Goal: Task Accomplishment & Management: Manage account settings

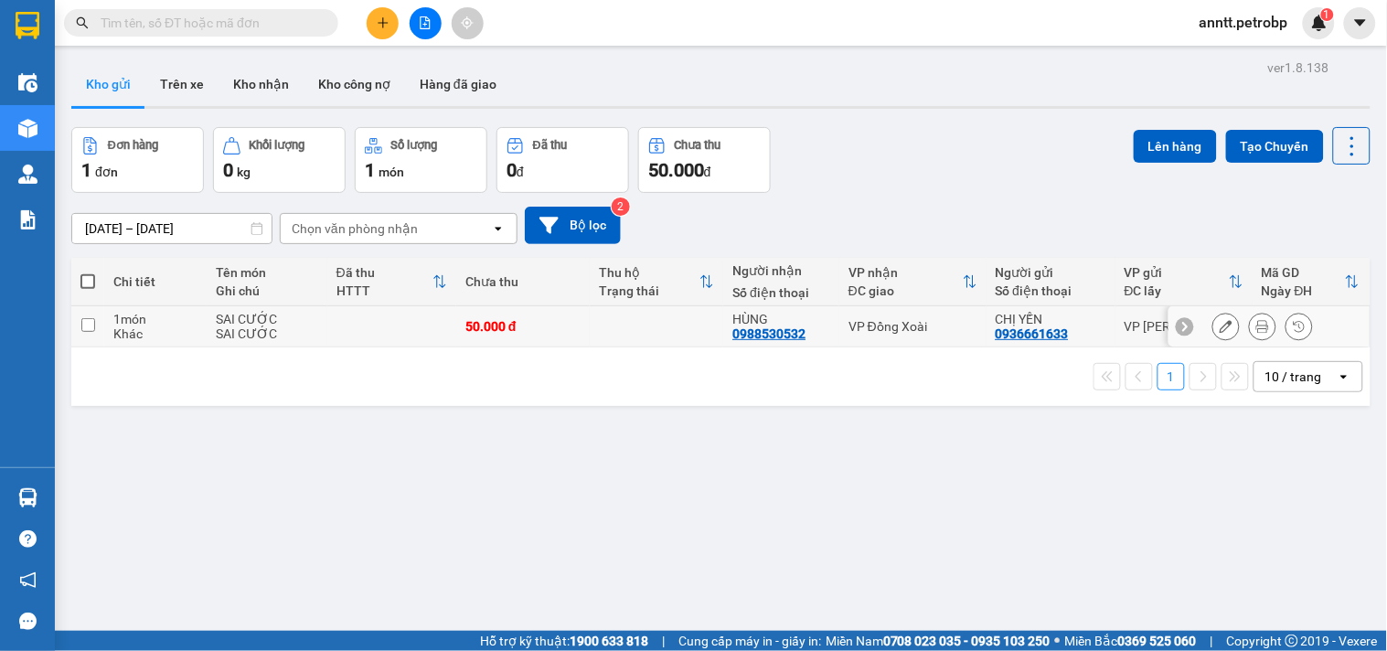
click at [690, 326] on td at bounding box center [657, 326] width 134 height 41
checkbox input "true"
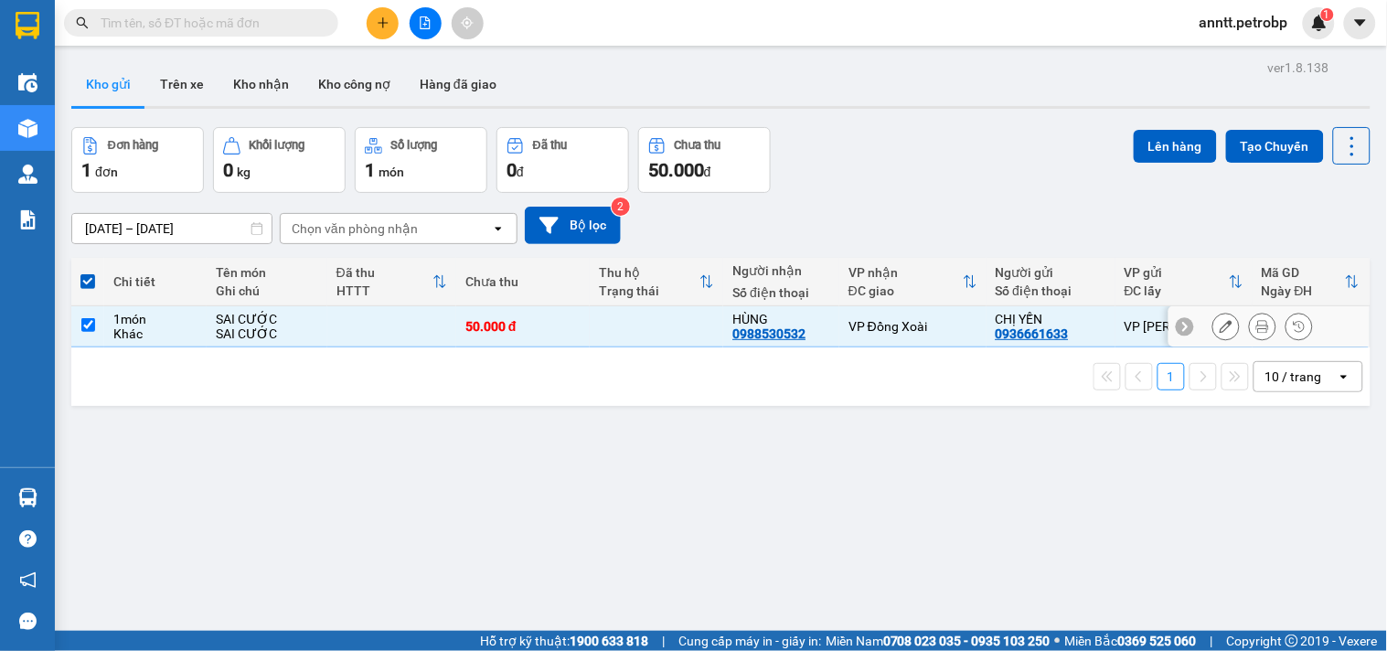
click at [1220, 326] on icon at bounding box center [1226, 326] width 13 height 13
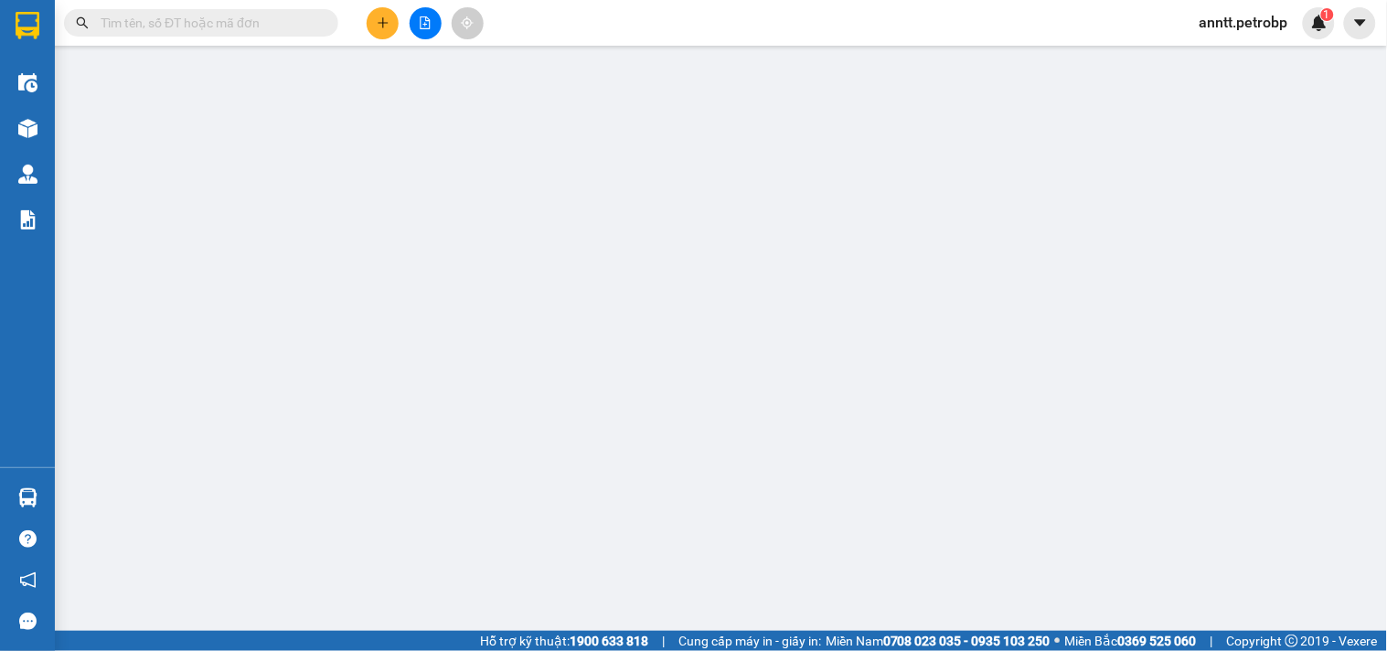
type input "0936661633"
type input "CHỊ YẾN"
type input "0988530532"
type input "HÙNG"
type input "50.000"
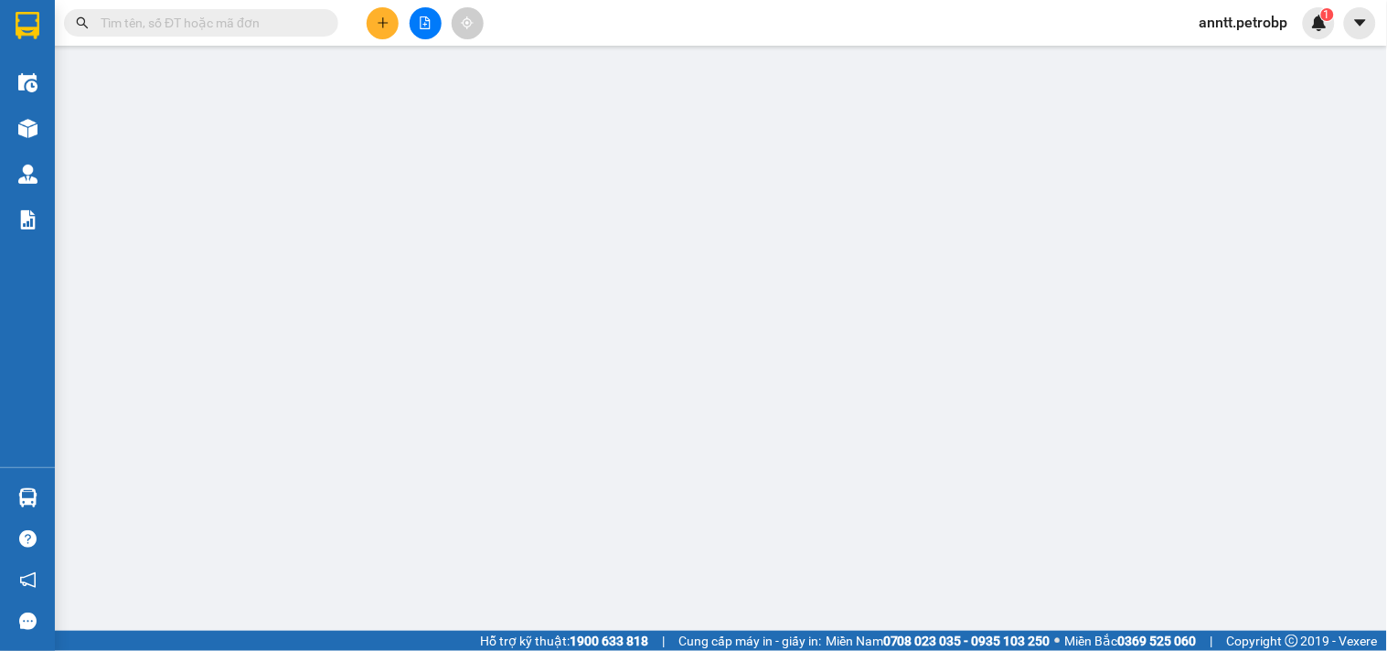
type input "50.000"
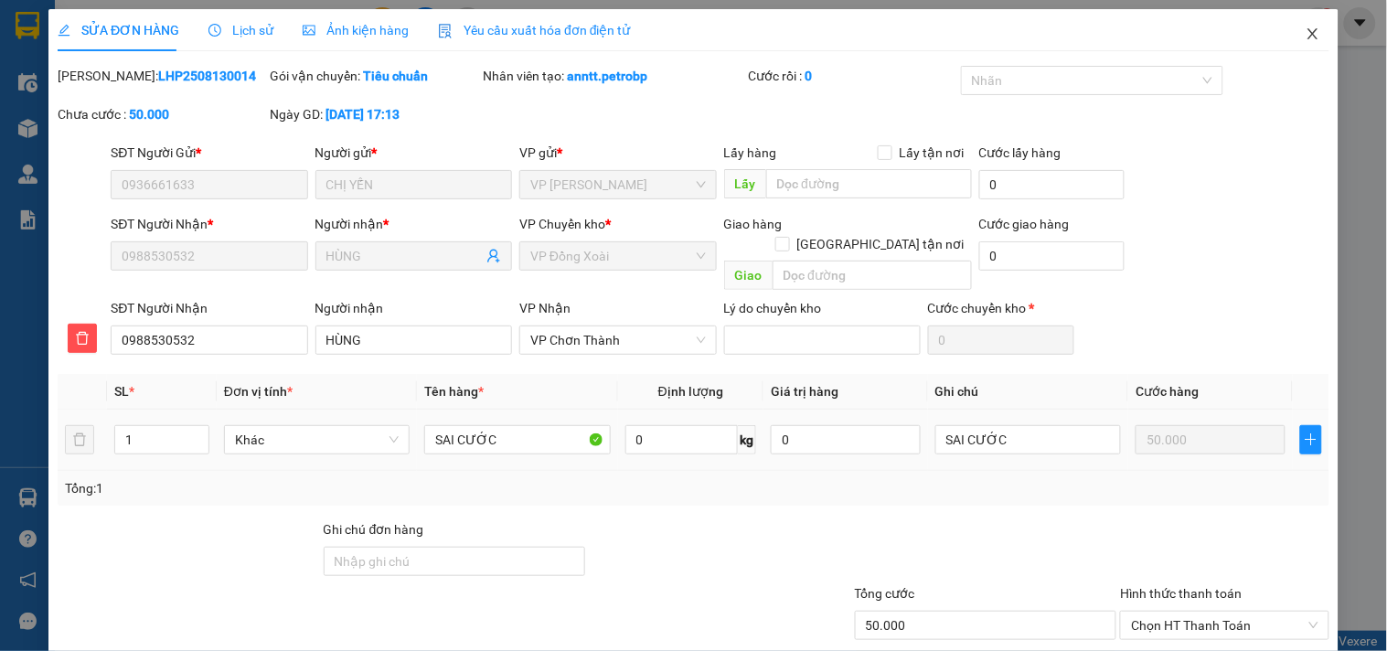
click at [1308, 35] on icon "close" at bounding box center [1313, 33] width 10 height 11
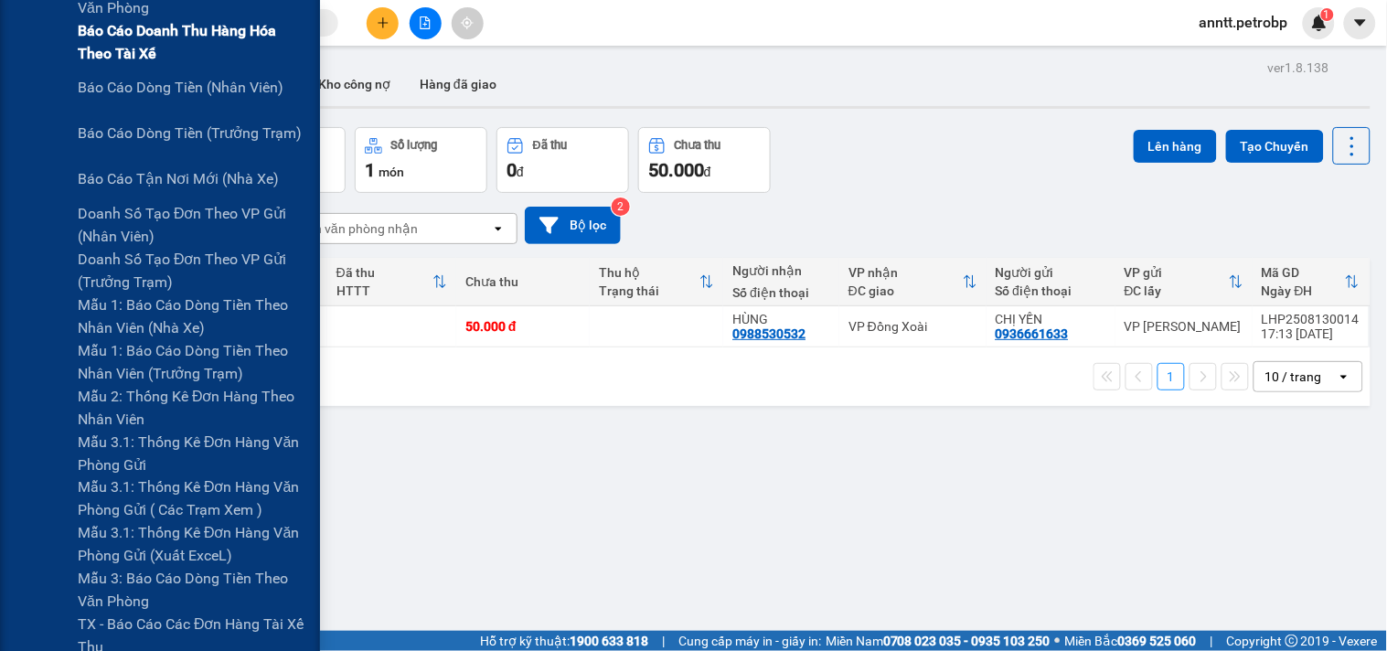
scroll to position [508, 0]
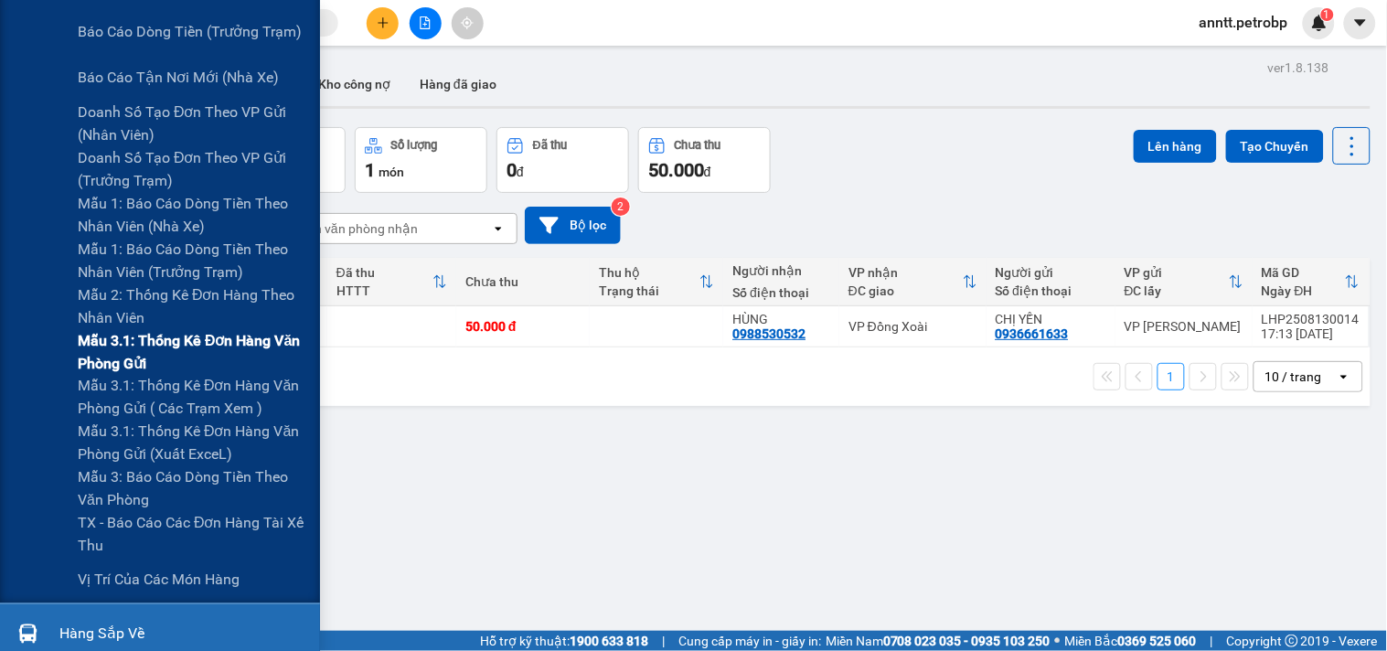
click at [233, 334] on span "Mẫu 3.1: Thống kê đơn hàng văn phòng gửi" at bounding box center [192, 352] width 229 height 46
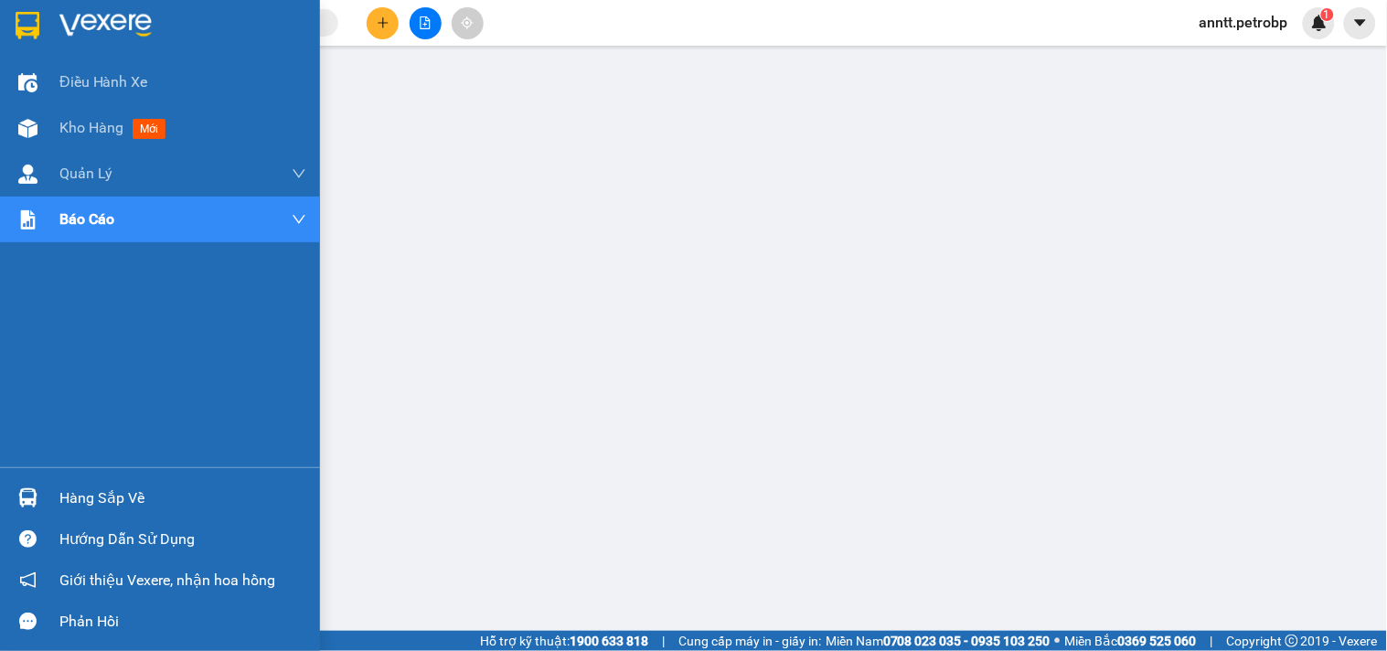
click at [70, 497] on div "Hàng sắp về" at bounding box center [182, 498] width 247 height 27
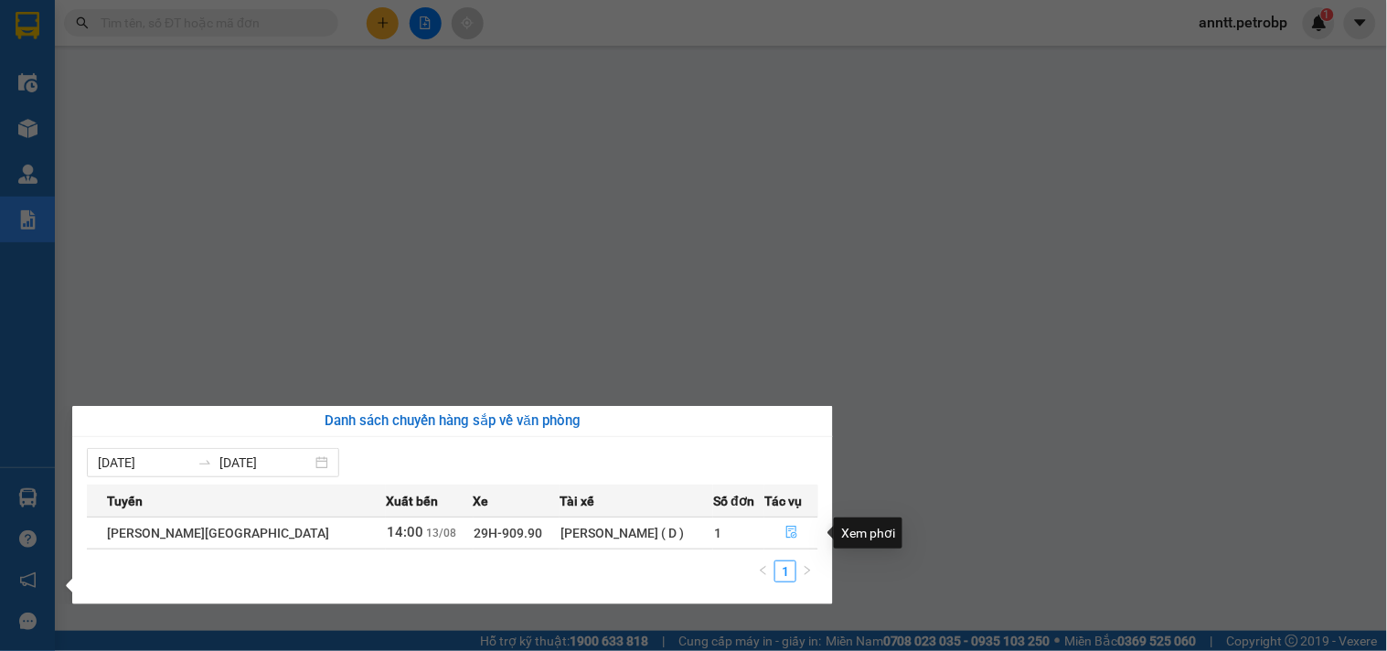
click at [786, 531] on icon "file-done" at bounding box center [792, 532] width 13 height 13
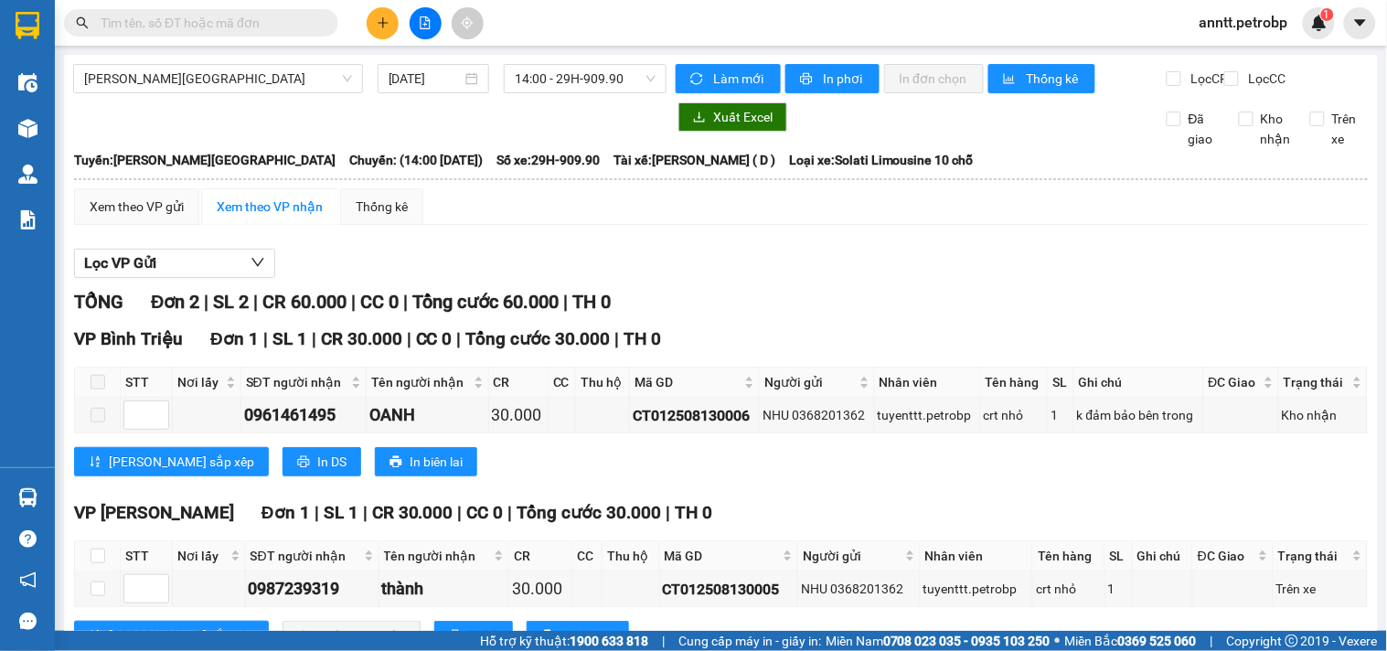
scroll to position [87, 0]
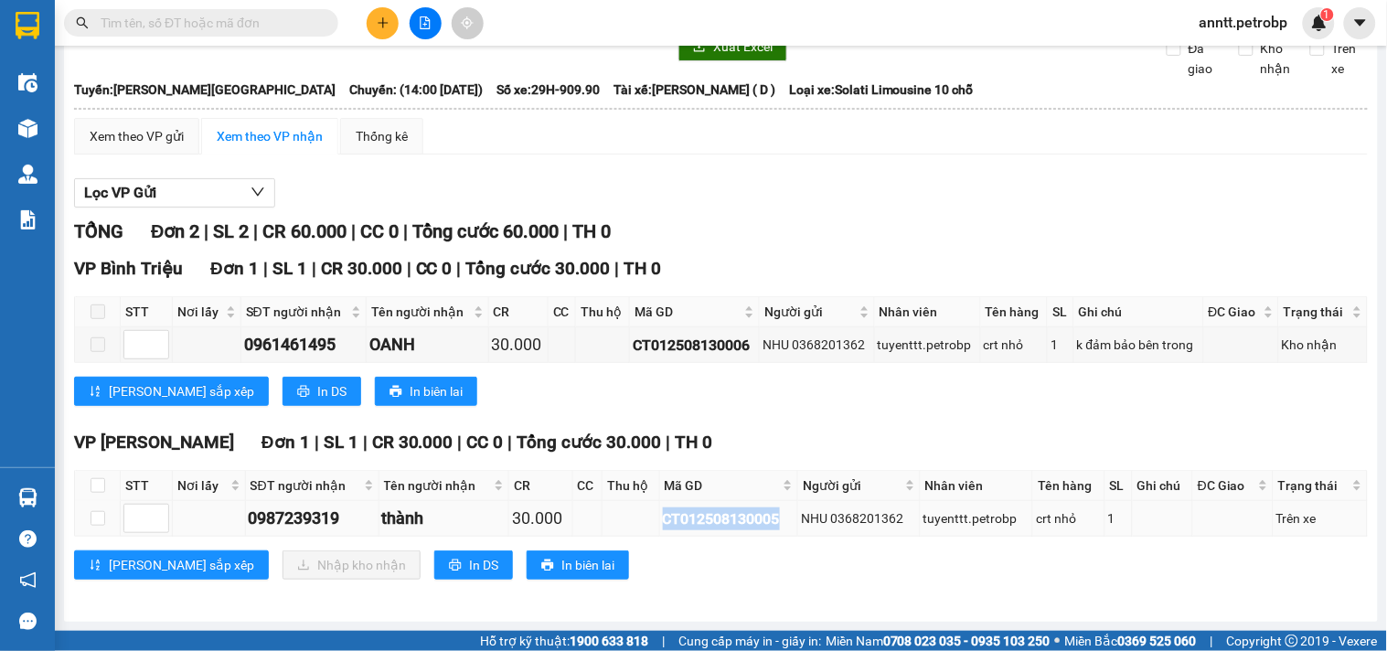
drag, startPoint x: 775, startPoint y: 517, endPoint x: 642, endPoint y: 523, distance: 133.7
click at [642, 523] on tr "0987239319 thành 30.000 CT012508130005 NHU 0368201362 tuyenttt.petrobp crt nhỏ …" at bounding box center [721, 519] width 1293 height 36
copy div "CT012508130005"
click at [710, 542] on div "VP Lê Hồng Phong Đơn 1 | SL 1 | CR 30.000 | CC 0 | Tổng cước 30.000 | TH 0 STT …" at bounding box center [721, 511] width 1294 height 165
click at [190, 27] on input "text" at bounding box center [209, 23] width 216 height 20
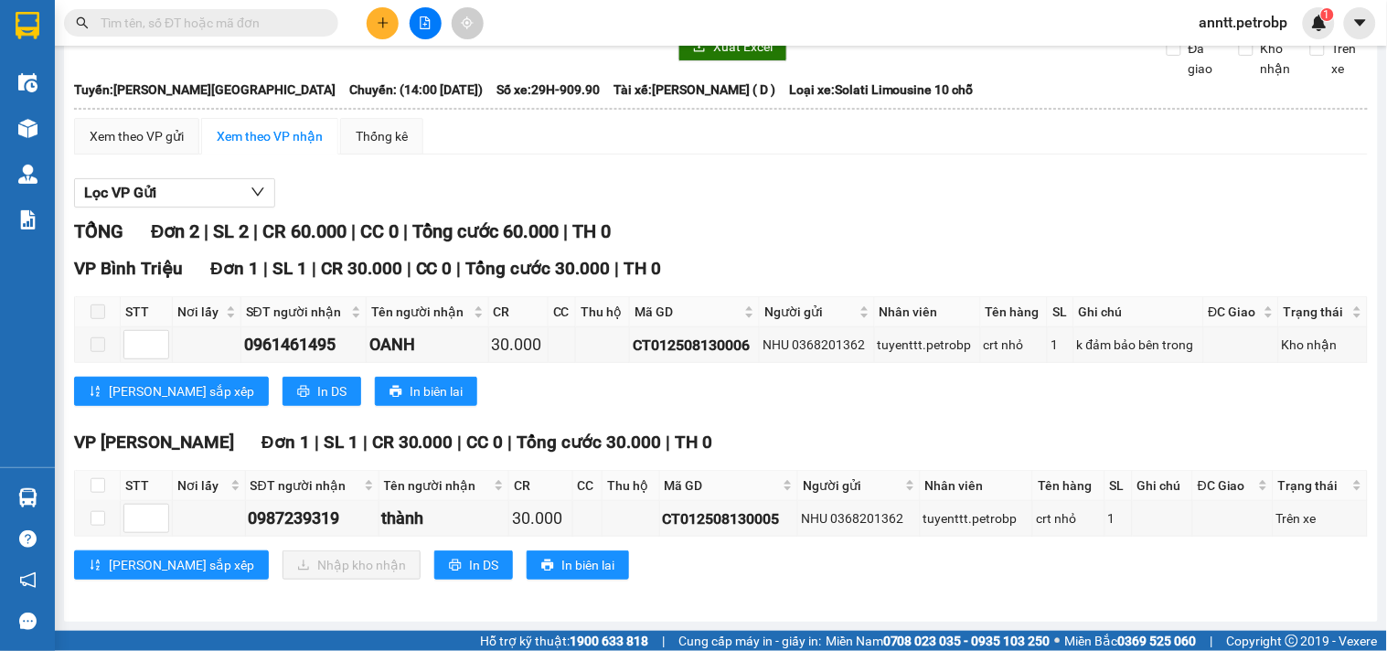
drag, startPoint x: 229, startPoint y: 23, endPoint x: 734, endPoint y: 171, distance: 526.9
click at [734, 171] on div "Lọc VP Gửi TỔNG Đơn 2 | SL 2 | CR 60.000 | CC 0 | Tổng cước 60.000 | TH 0 VP B…" at bounding box center [721, 385] width 1294 height 433
click at [247, 25] on input "text" at bounding box center [209, 23] width 216 height 20
paste input "CT012508130005"
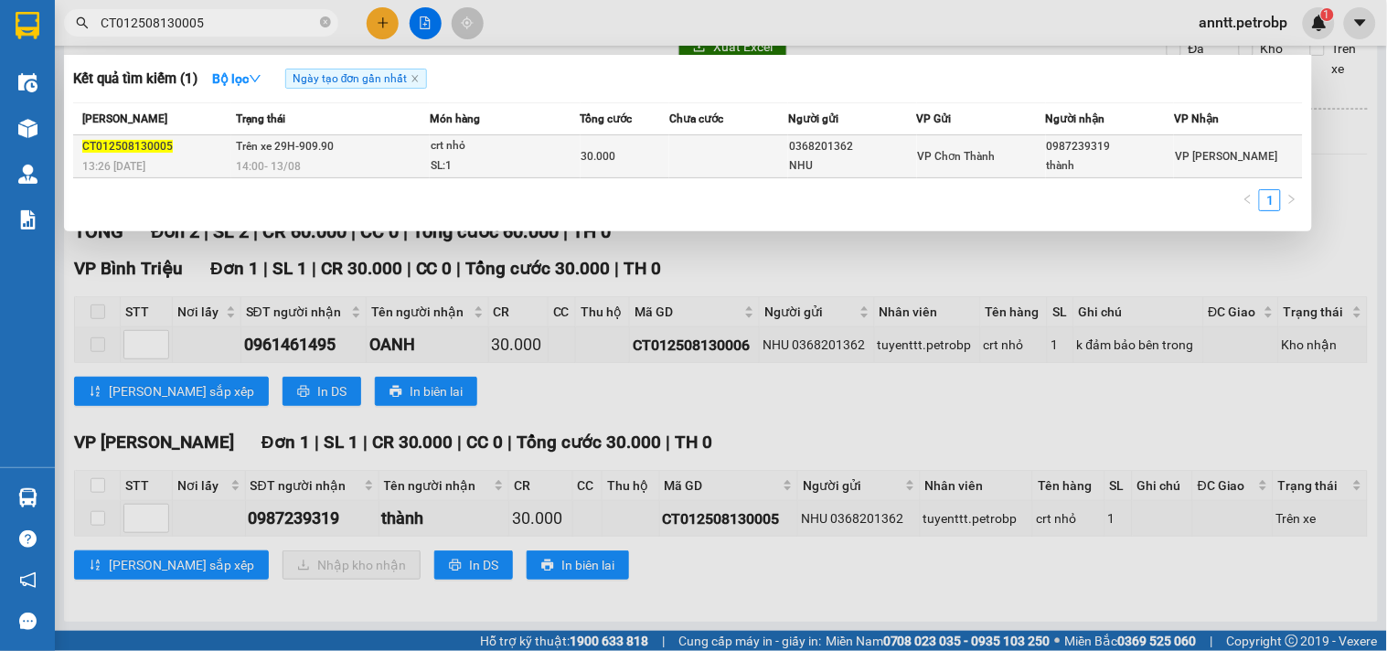
type input "CT012508130005"
click at [519, 157] on div "SL: 1" at bounding box center [499, 166] width 137 height 20
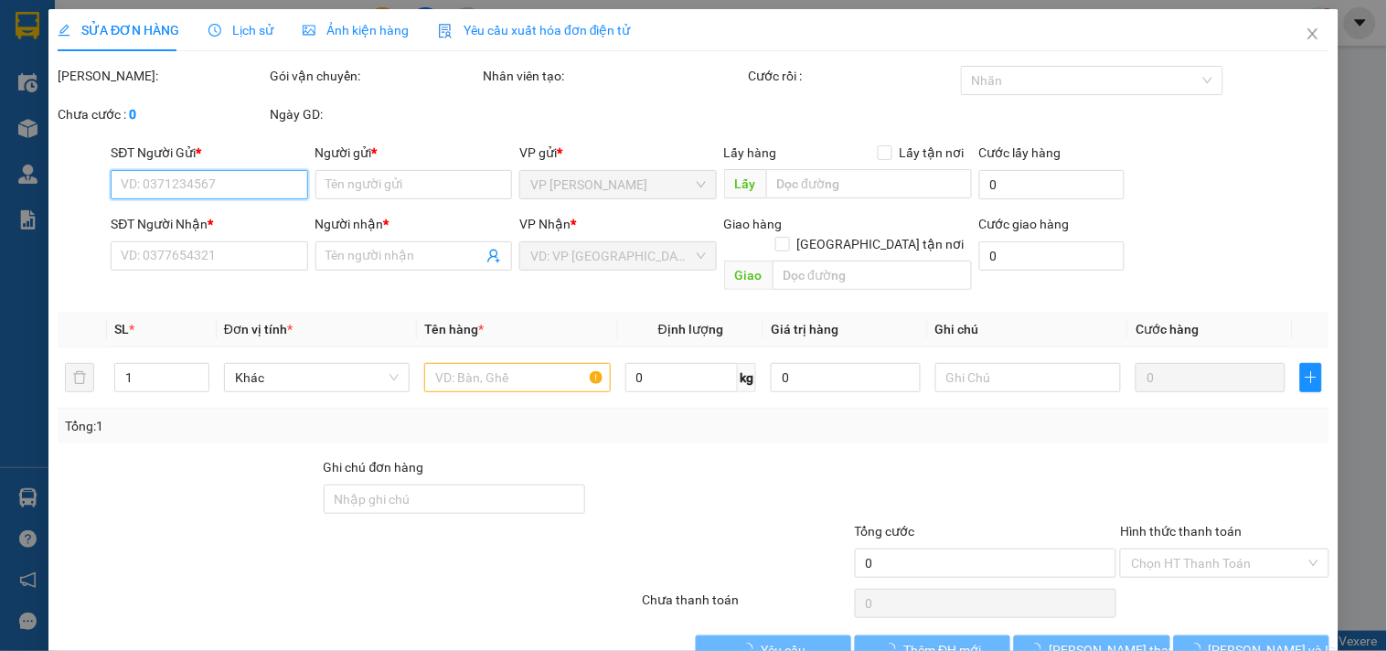
type input "0368201362"
type input "NHU"
type input "0987239319"
type input "thành"
type input "30.000"
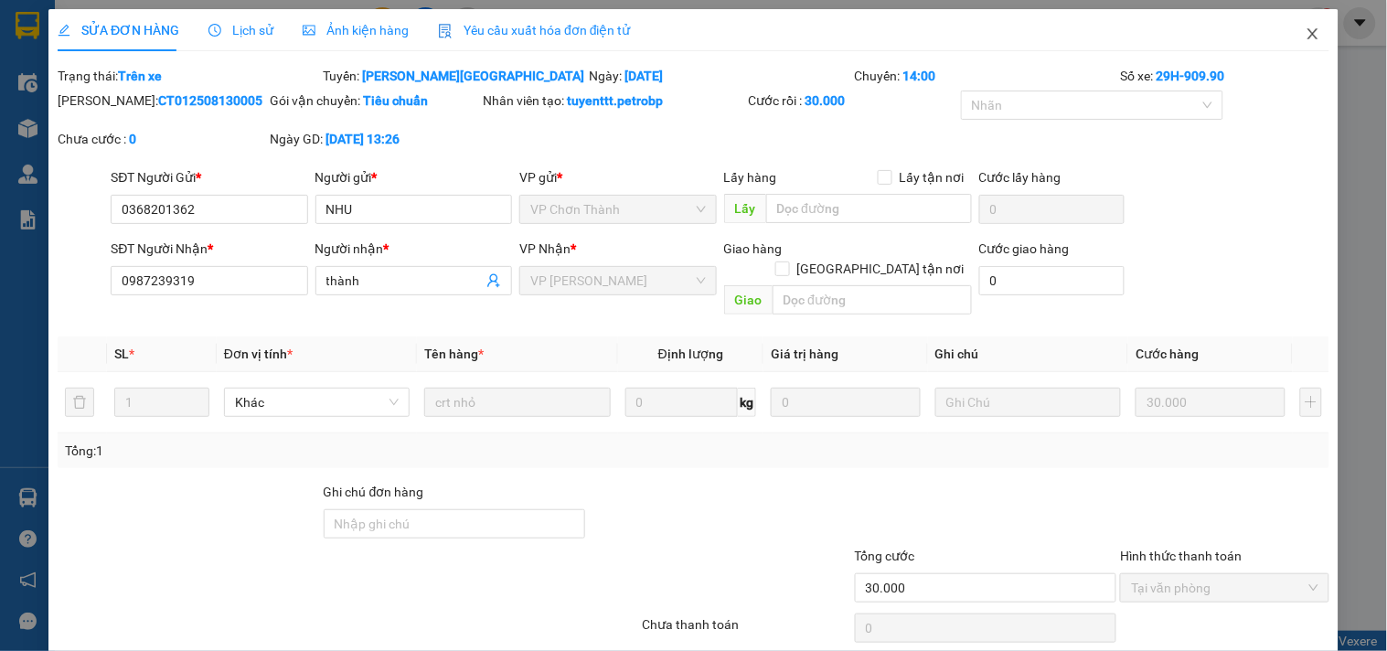
click at [1308, 32] on icon "close" at bounding box center [1313, 33] width 10 height 11
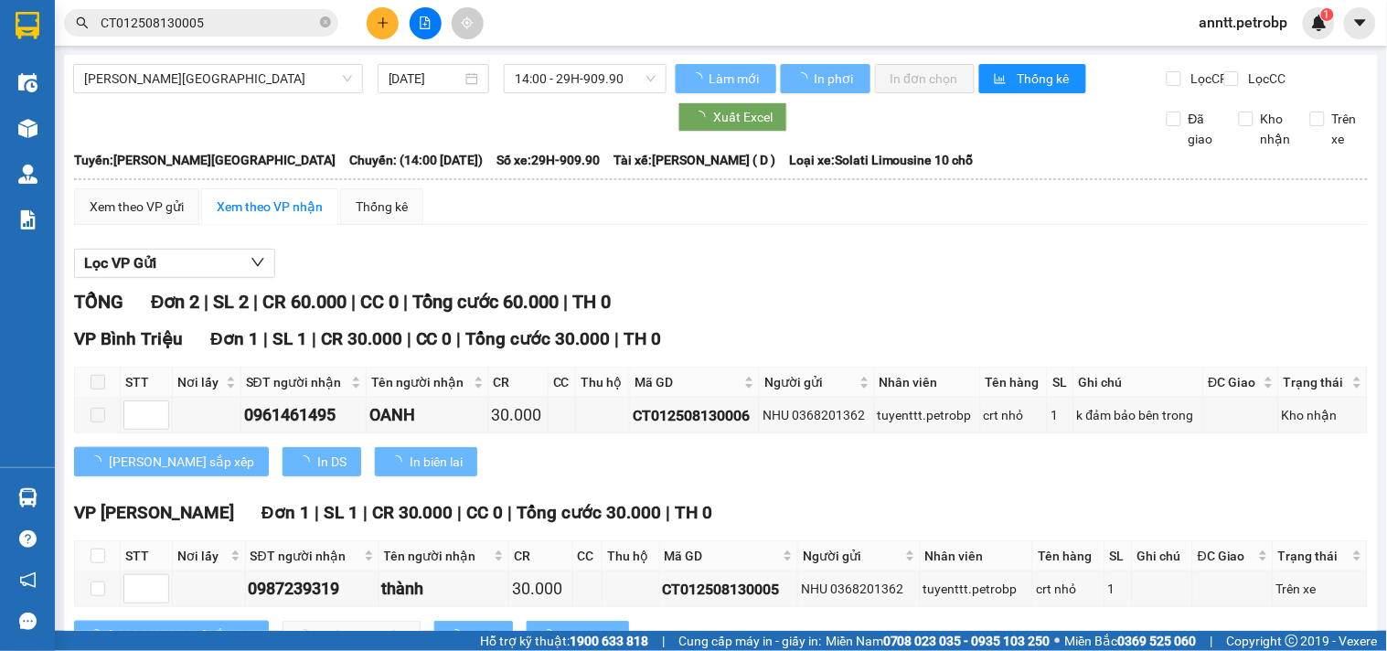
click at [934, 279] on div "Lọc VP Gửi" at bounding box center [721, 264] width 1294 height 30
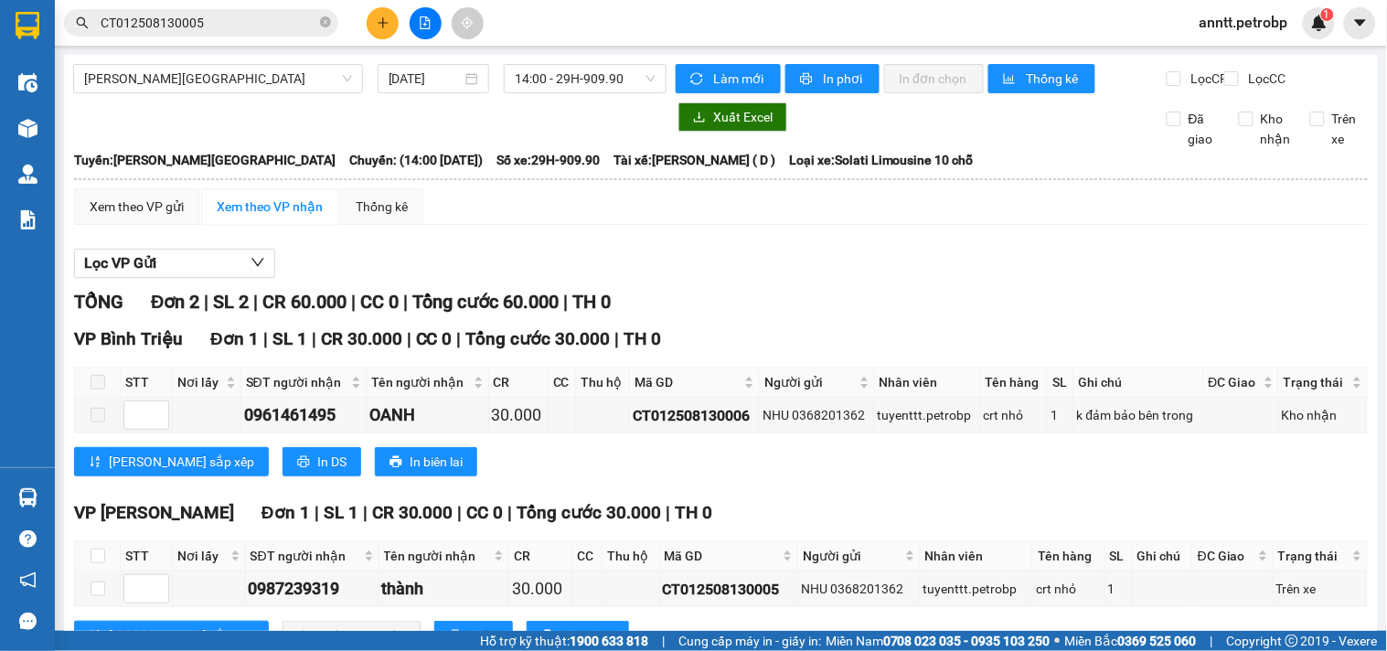
scroll to position [87, 0]
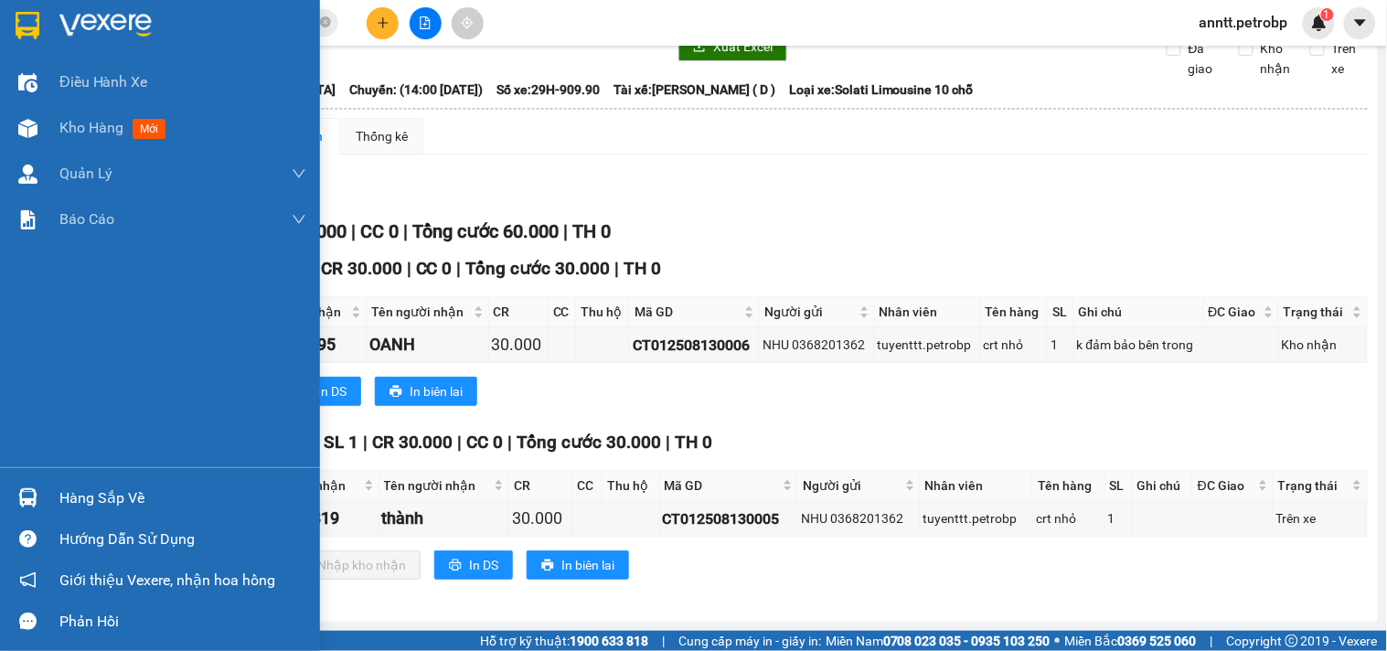
click at [187, 32] on div at bounding box center [182, 25] width 247 height 27
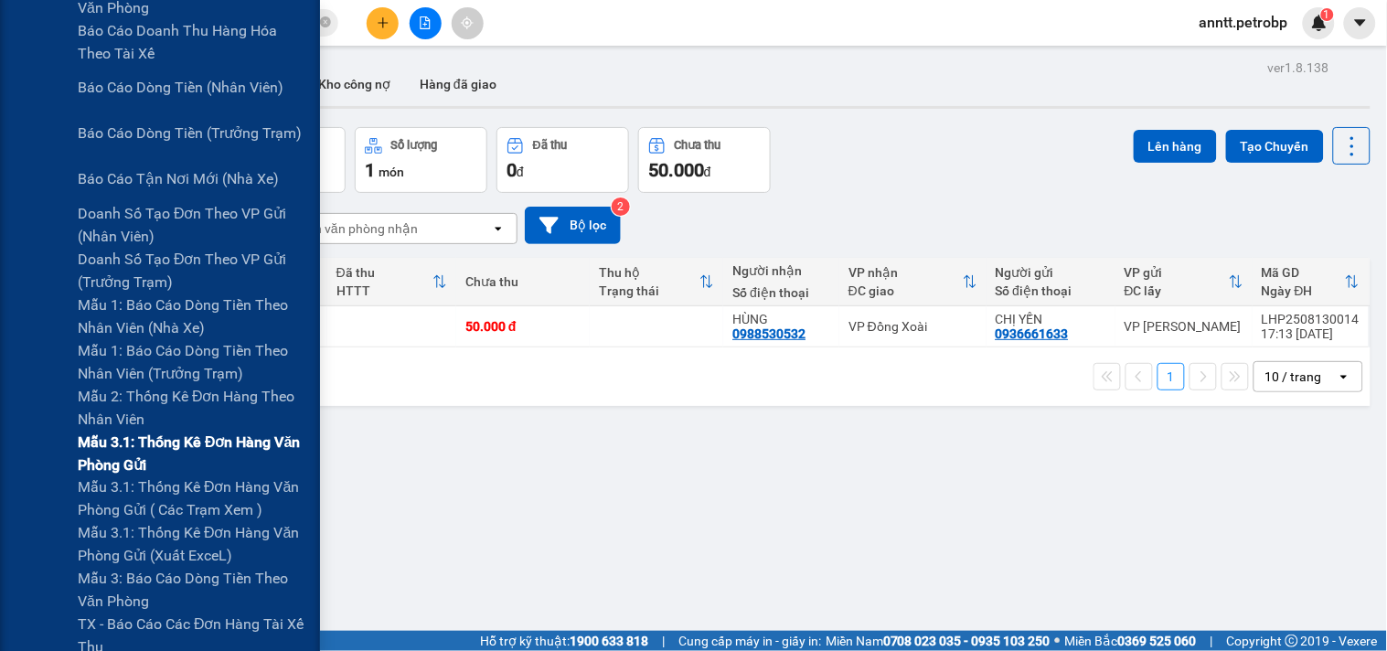
scroll to position [508, 0]
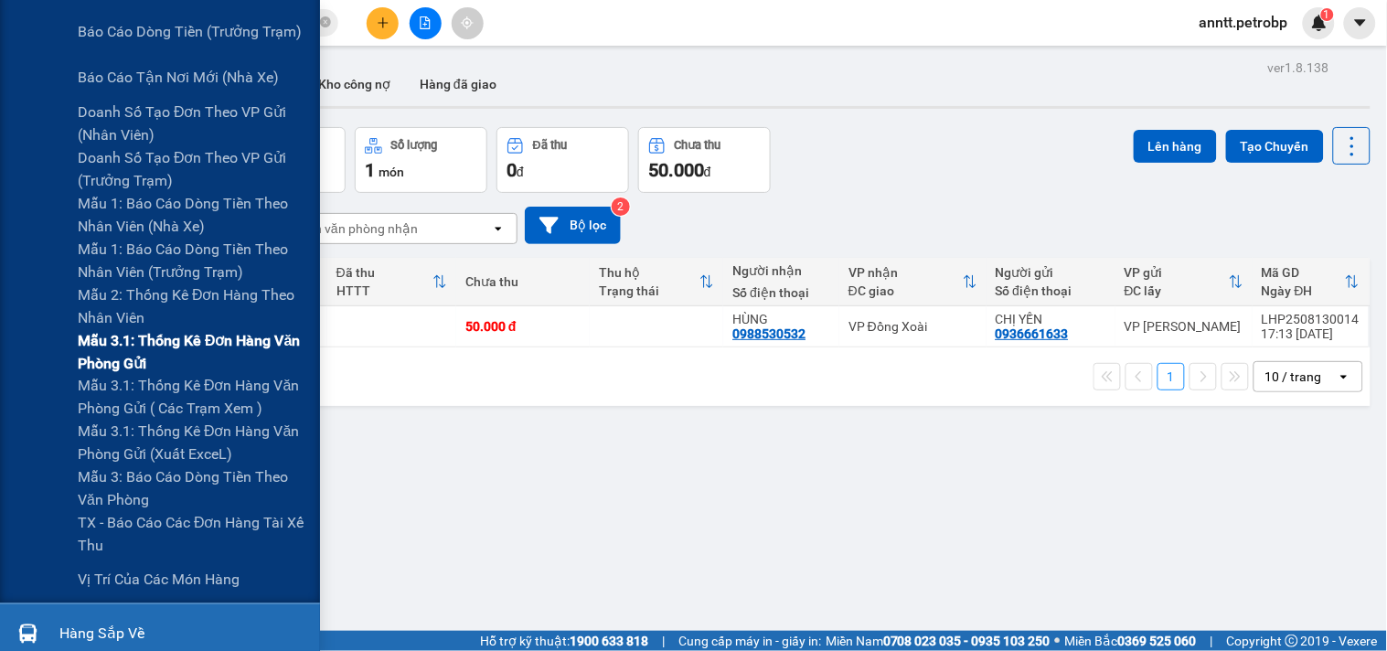
click at [225, 353] on span "Mẫu 3.1: Thống kê đơn hàng văn phòng gửi" at bounding box center [192, 352] width 229 height 46
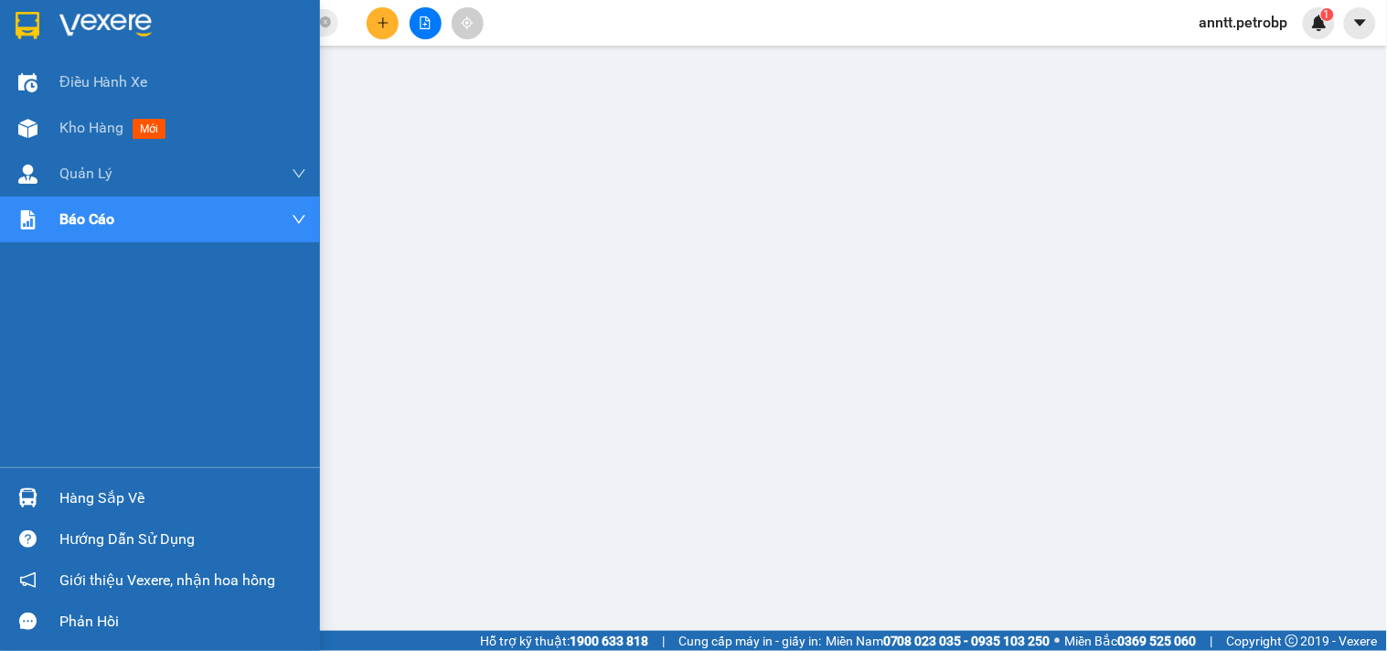
click at [98, 499] on div "Hàng sắp về" at bounding box center [182, 498] width 247 height 27
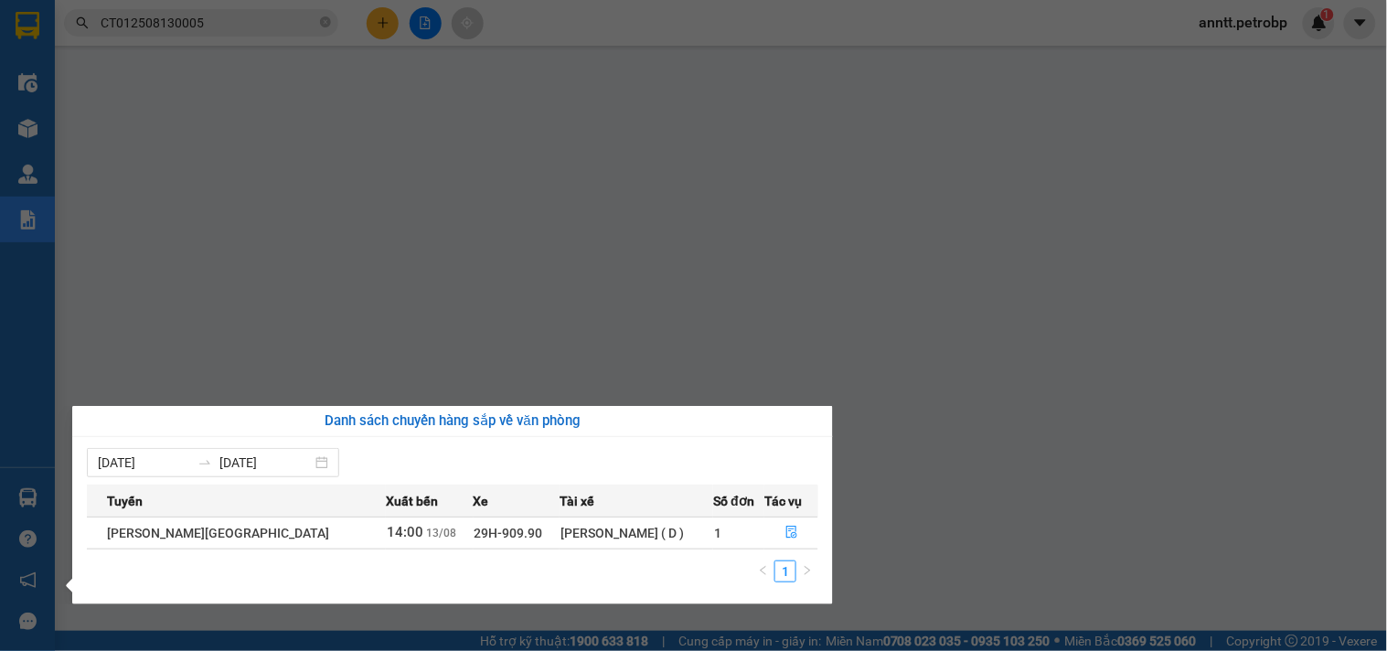
click at [652, 536] on div "Mai Bá Hậu ( D )" at bounding box center [637, 533] width 152 height 20
click at [580, 533] on div "Mai Bá Hậu ( D )" at bounding box center [637, 533] width 152 height 20
click at [786, 527] on icon "file-done" at bounding box center [792, 532] width 13 height 13
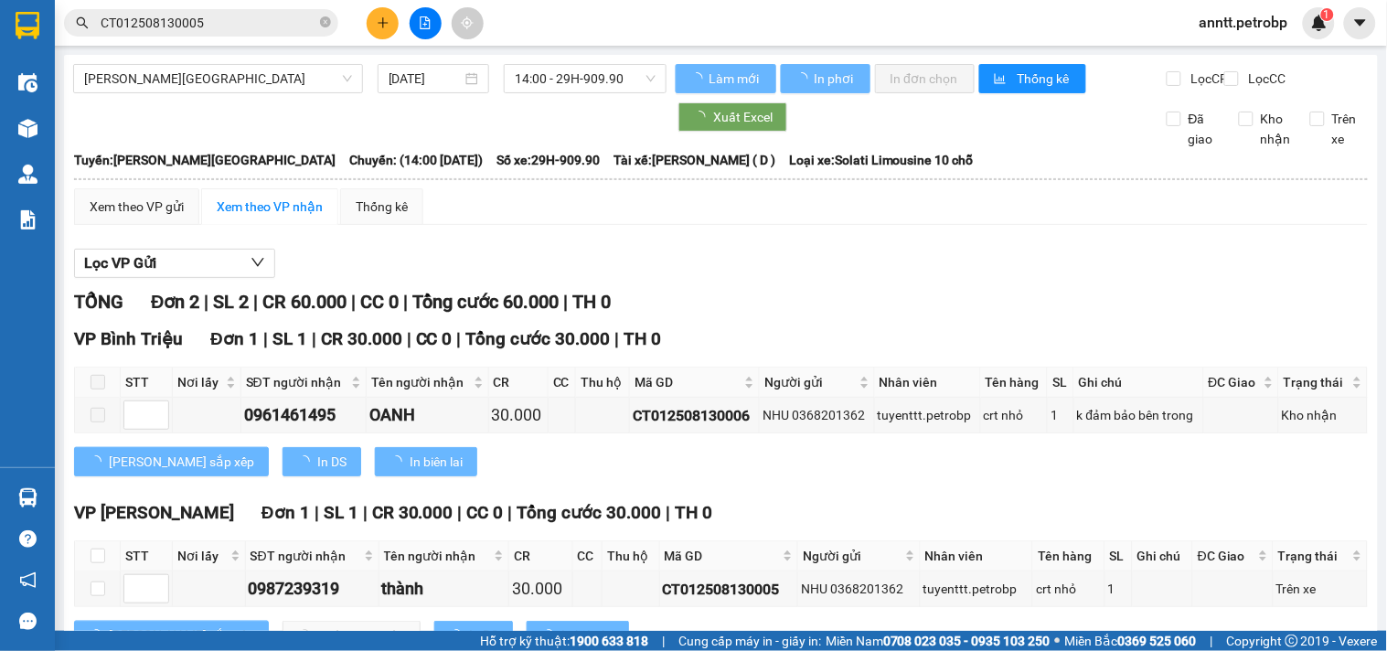
scroll to position [87, 0]
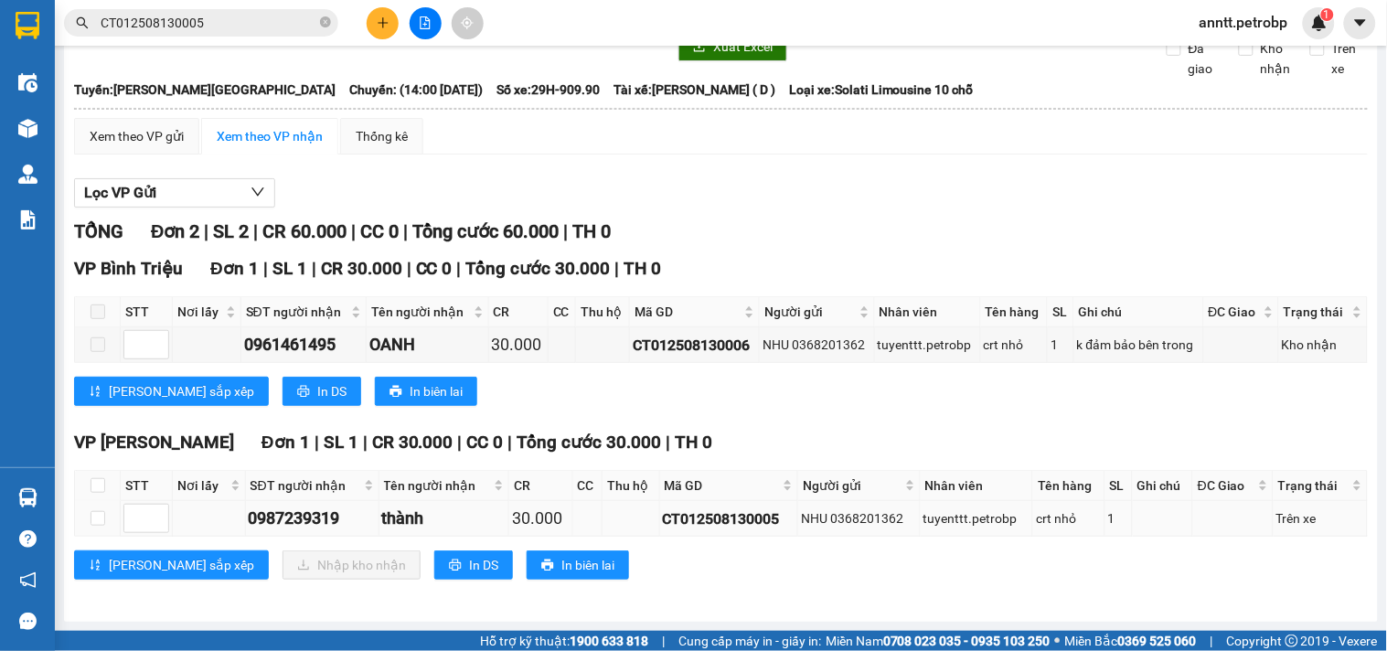
click at [103, 528] on td at bounding box center [98, 519] width 46 height 36
click at [92, 516] on input "checkbox" at bounding box center [98, 518] width 15 height 15
checkbox input "true"
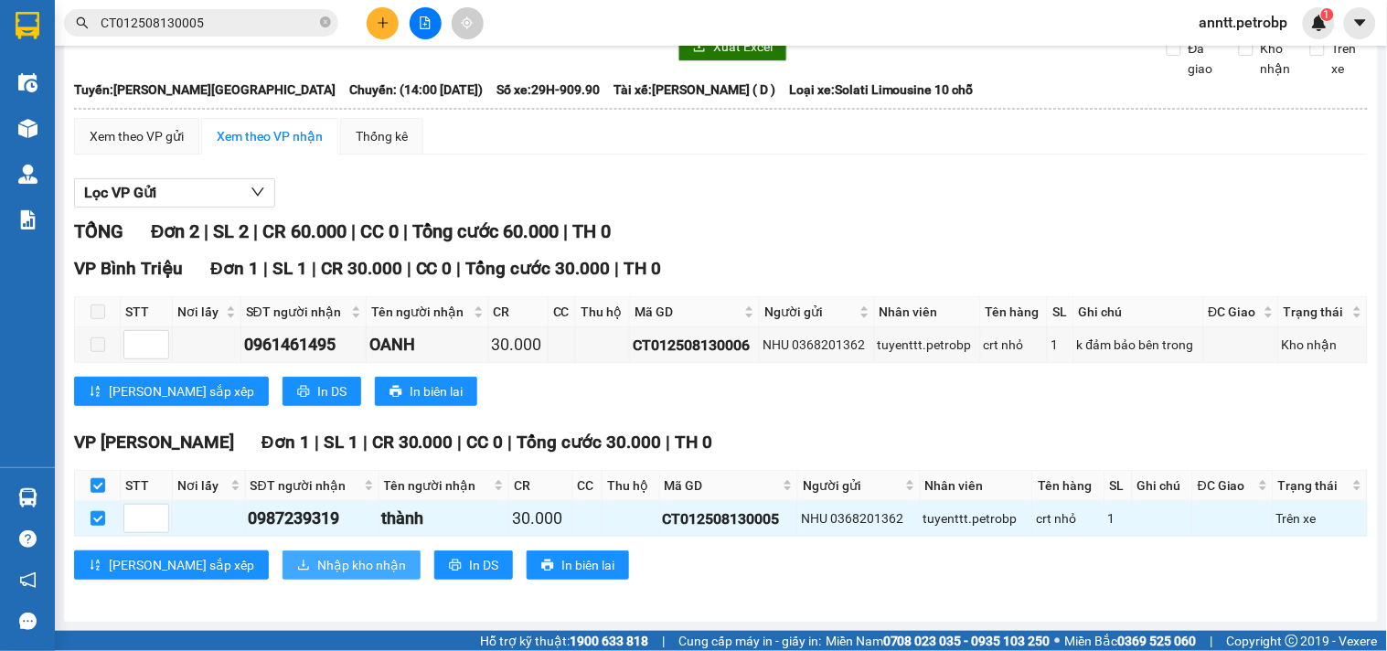
click at [317, 568] on span "Nhập kho nhận" at bounding box center [361, 565] width 89 height 20
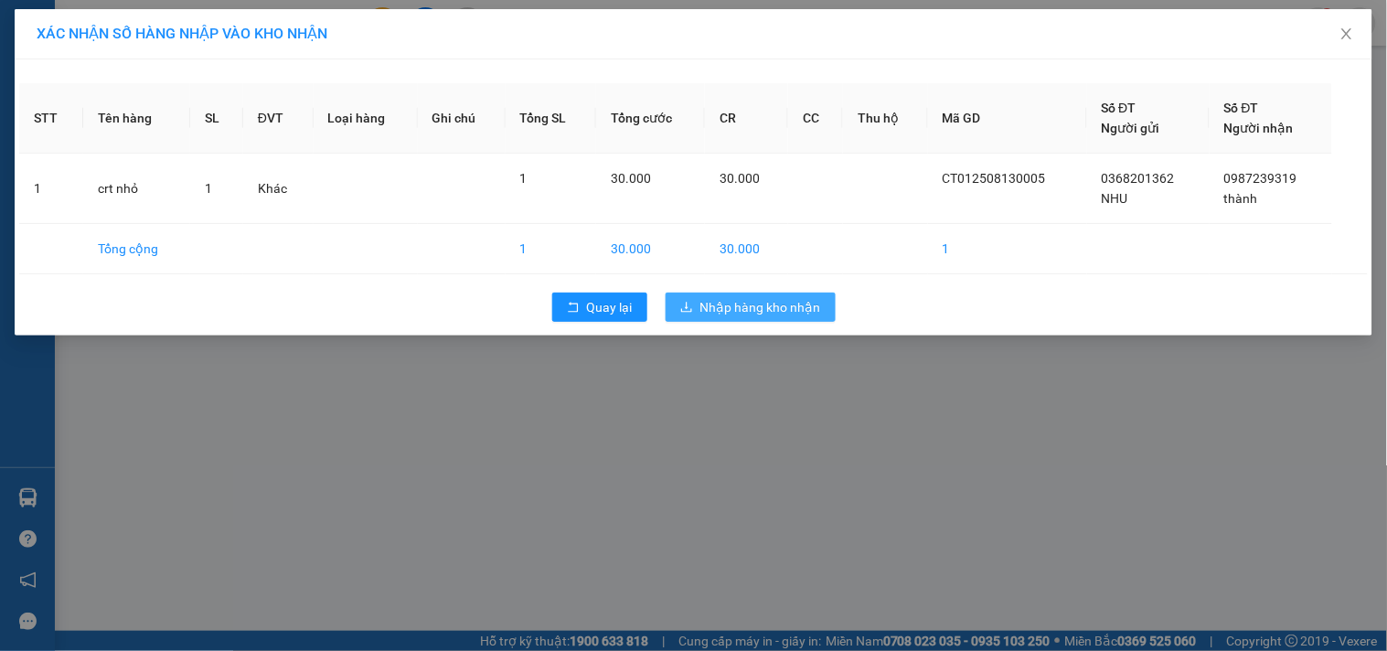
click at [805, 305] on span "Nhập hàng kho nhận" at bounding box center [760, 307] width 121 height 20
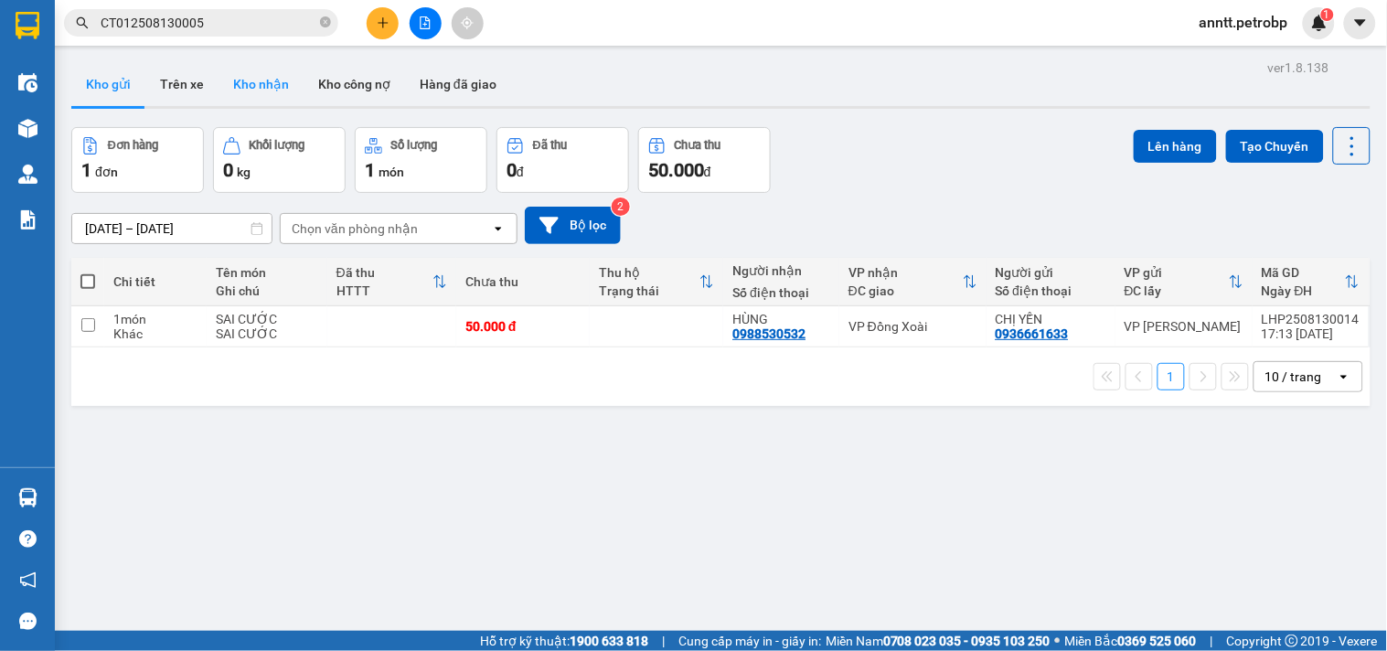
click at [262, 78] on button "Kho nhận" at bounding box center [261, 84] width 85 height 44
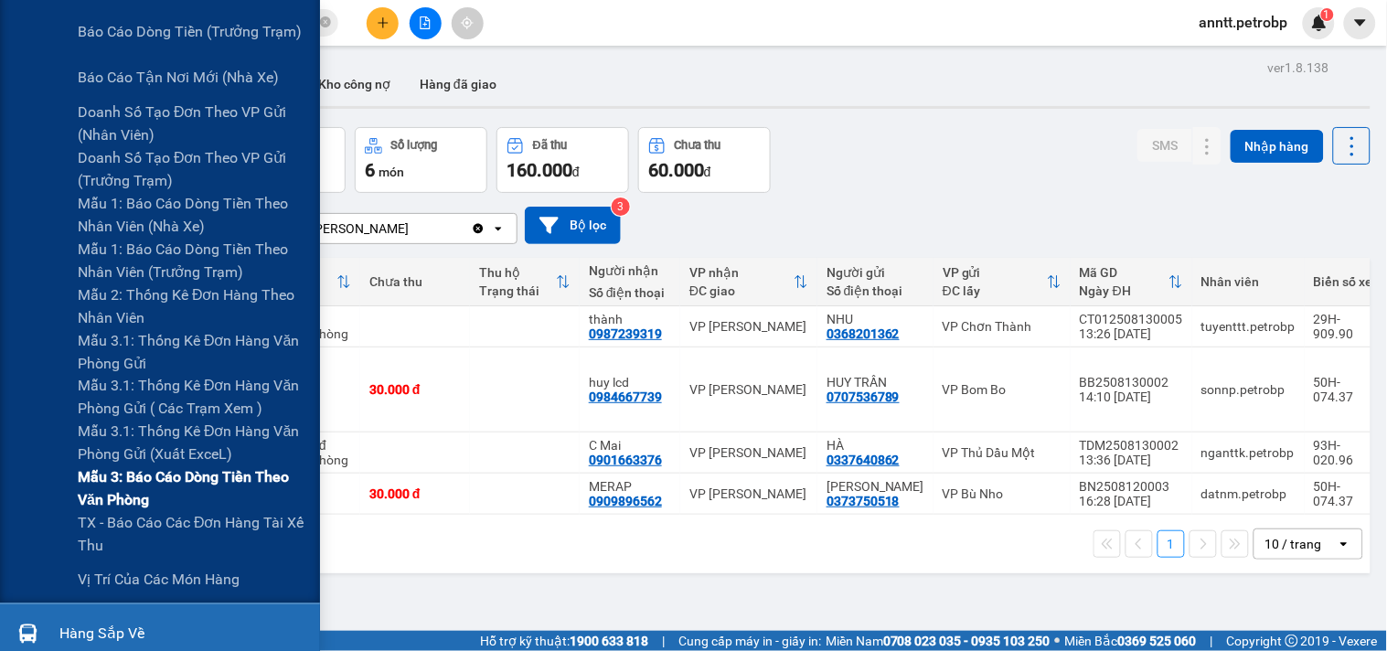
scroll to position [406, 0]
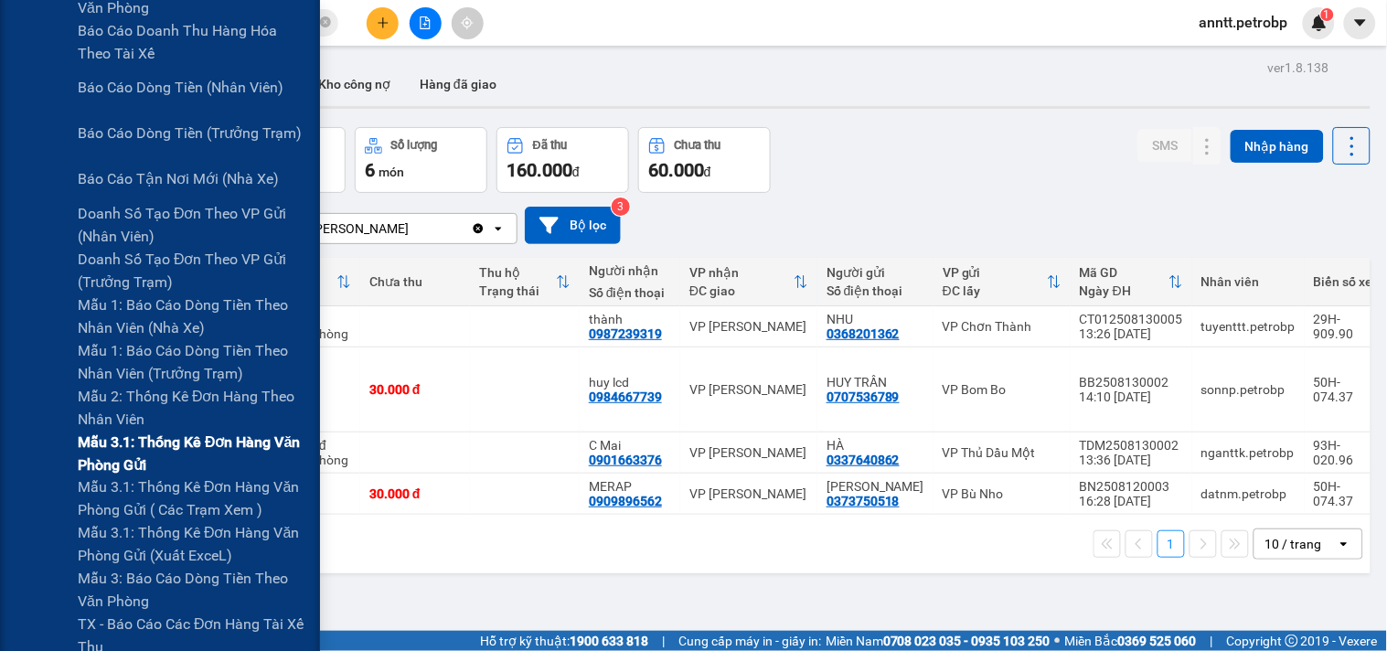
click at [205, 442] on span "Mẫu 3.1: Thống kê đơn hàng văn phòng gửi" at bounding box center [192, 454] width 229 height 46
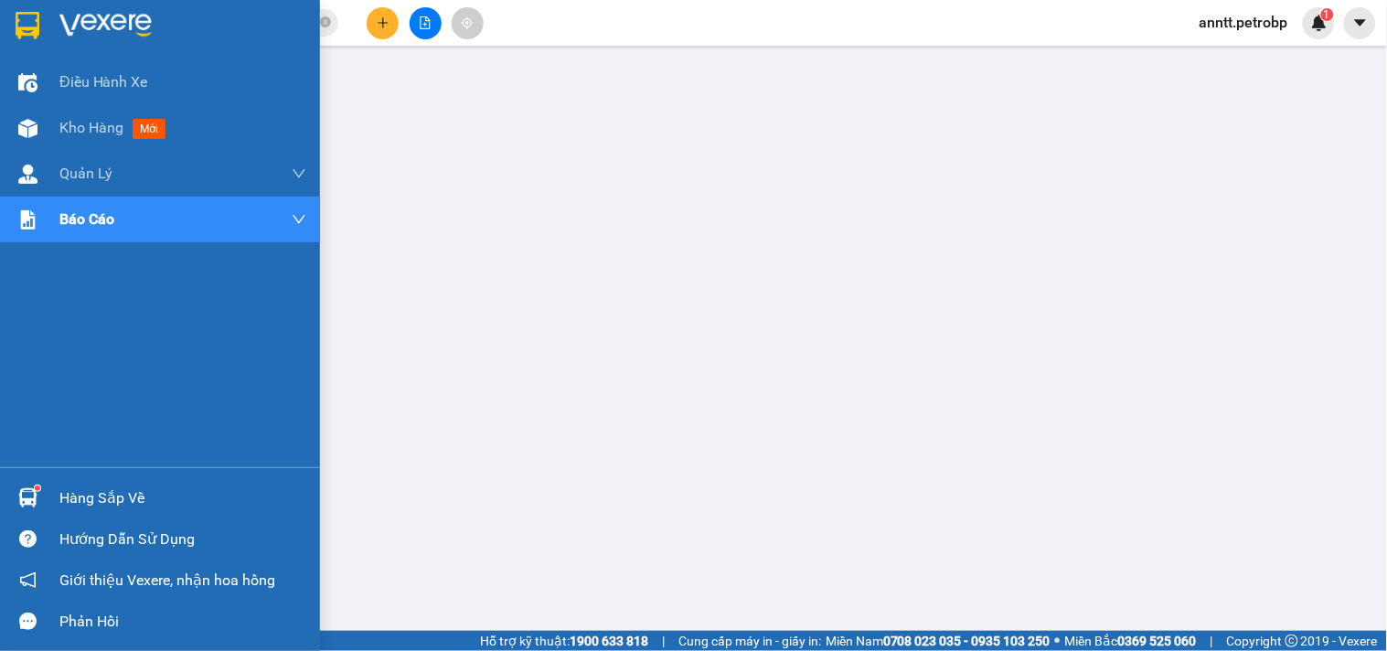
click at [98, 20] on img at bounding box center [105, 25] width 92 height 27
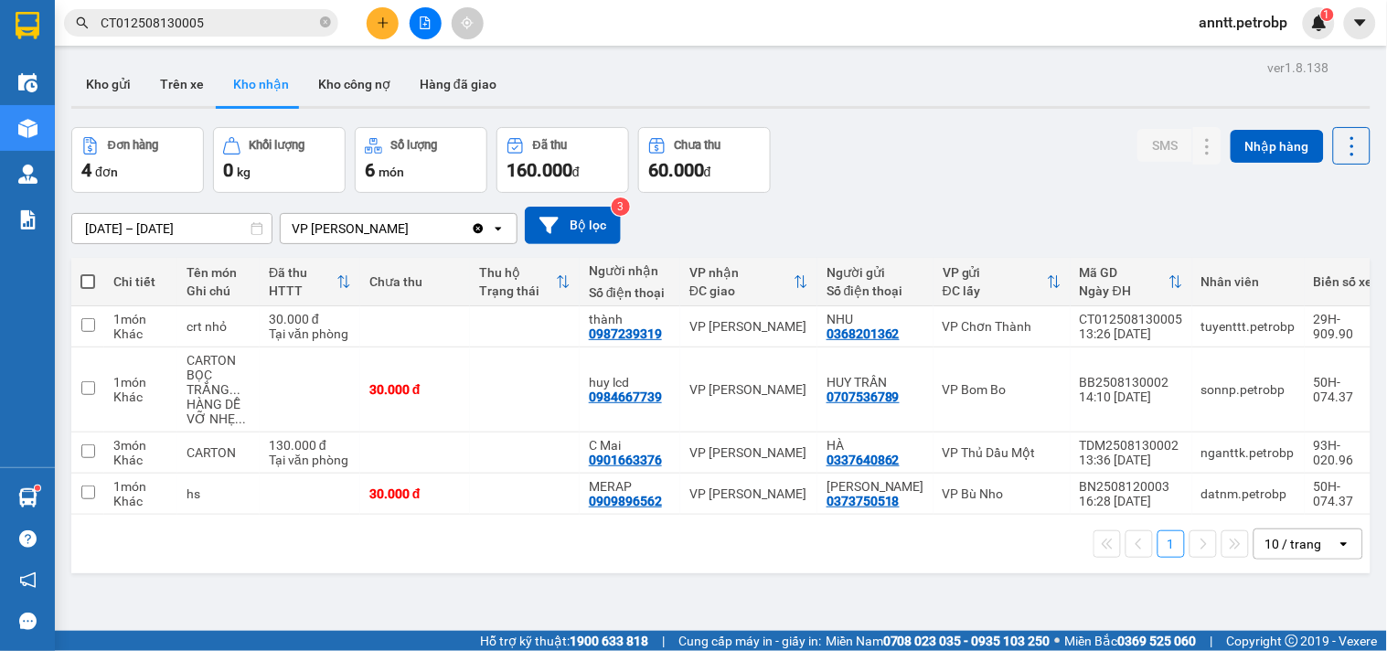
click at [879, 223] on div "12/08/2025 – 14/08/2025 Press the down arrow key to interact with the calendar …" at bounding box center [720, 225] width 1299 height 37
click at [107, 80] on button "Kho gửi" at bounding box center [108, 84] width 74 height 44
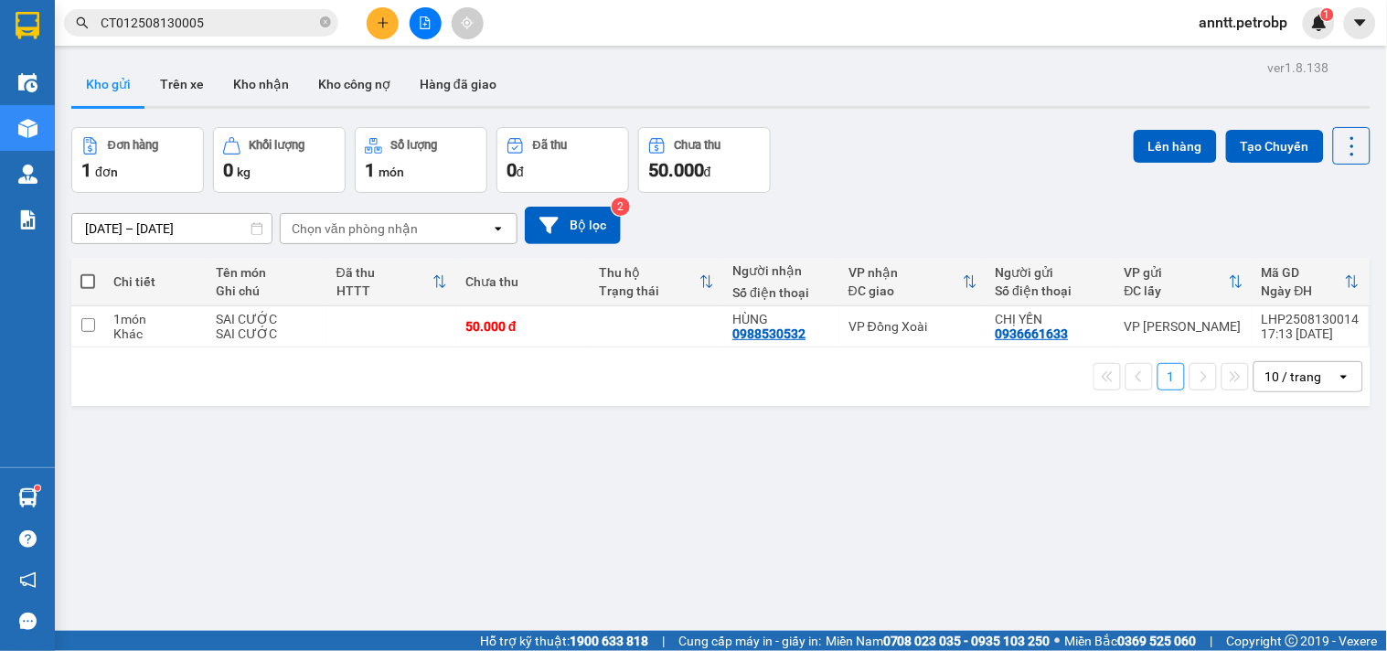
click at [1213, 23] on span "anntt.petrobp" at bounding box center [1244, 22] width 118 height 23
click at [1239, 56] on span "Đăng xuất" at bounding box center [1252, 57] width 81 height 20
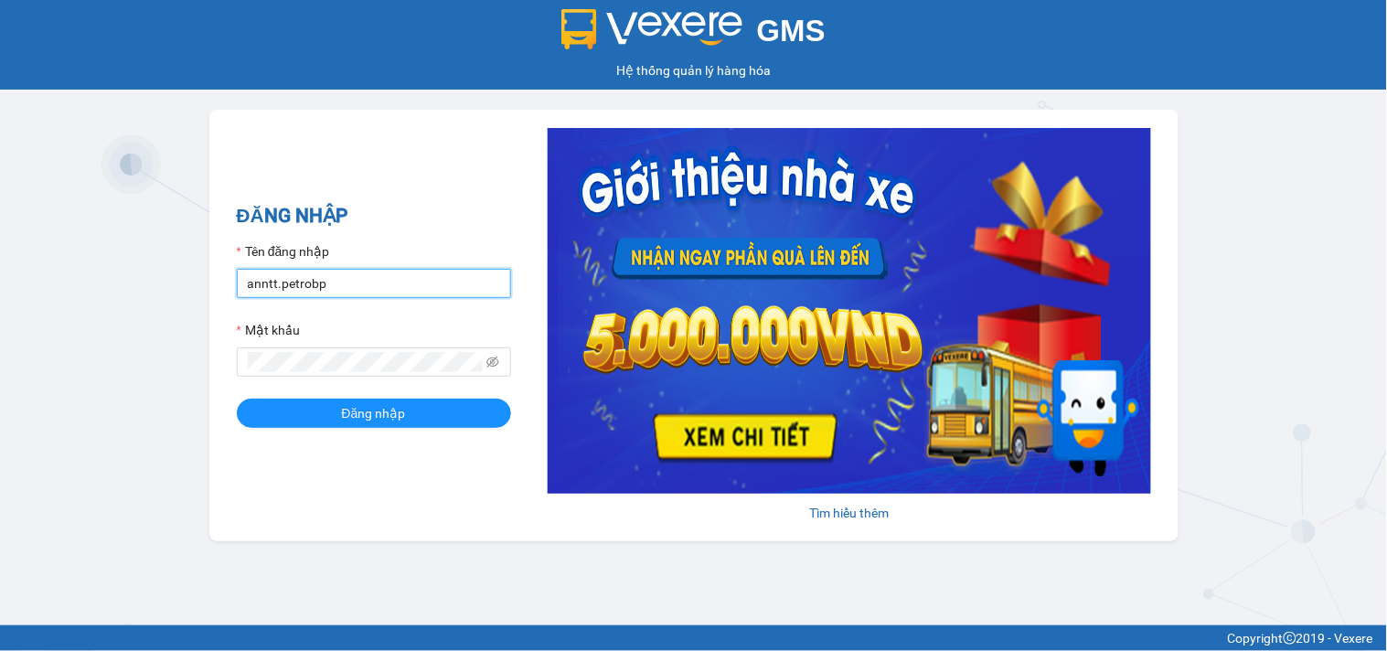
click at [384, 273] on input "anntt.petrobp" at bounding box center [374, 283] width 274 height 29
type input "hanhltb.petrobp"
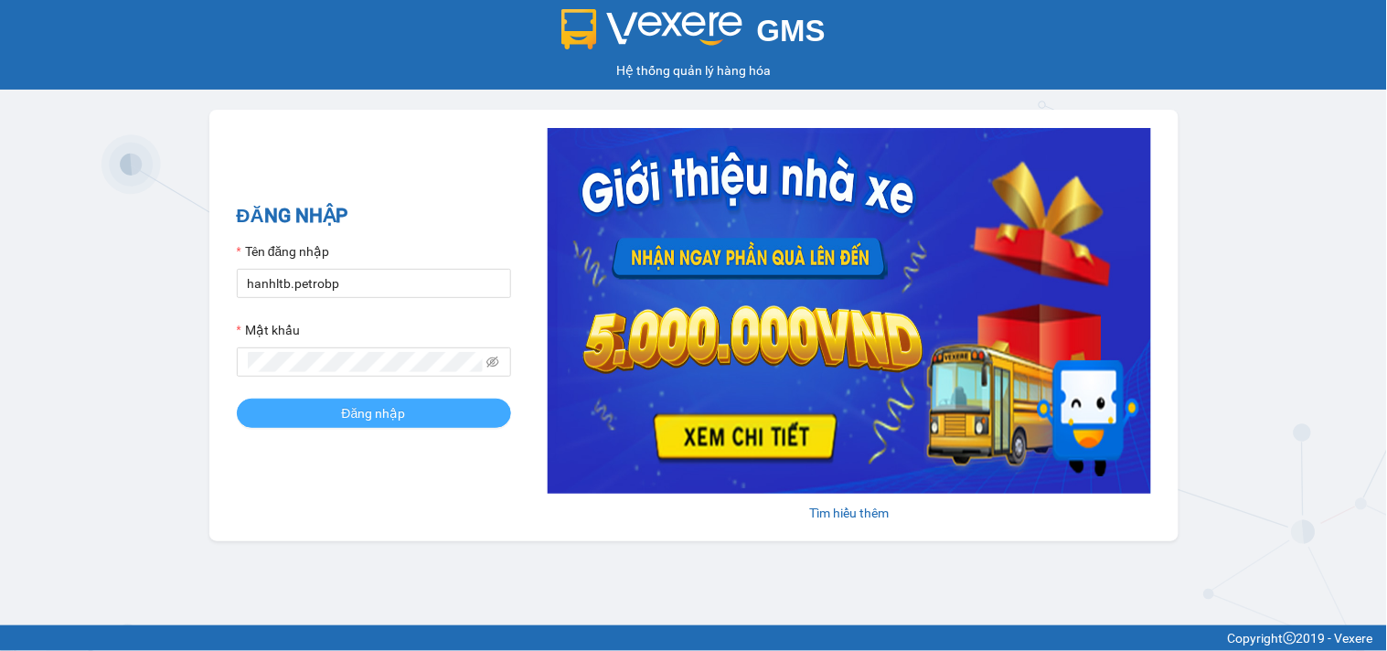
click at [404, 412] on span "Đăng nhập" at bounding box center [374, 413] width 64 height 20
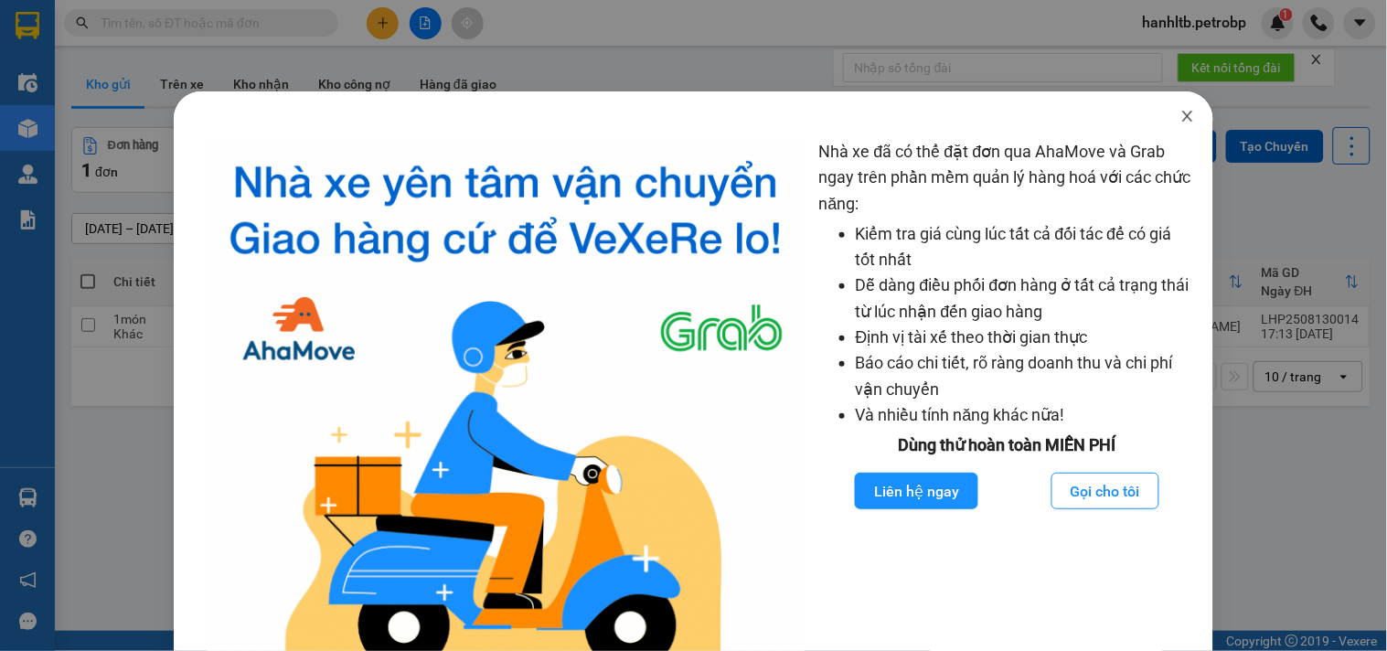
click at [1181, 110] on icon "close" at bounding box center [1188, 116] width 15 height 15
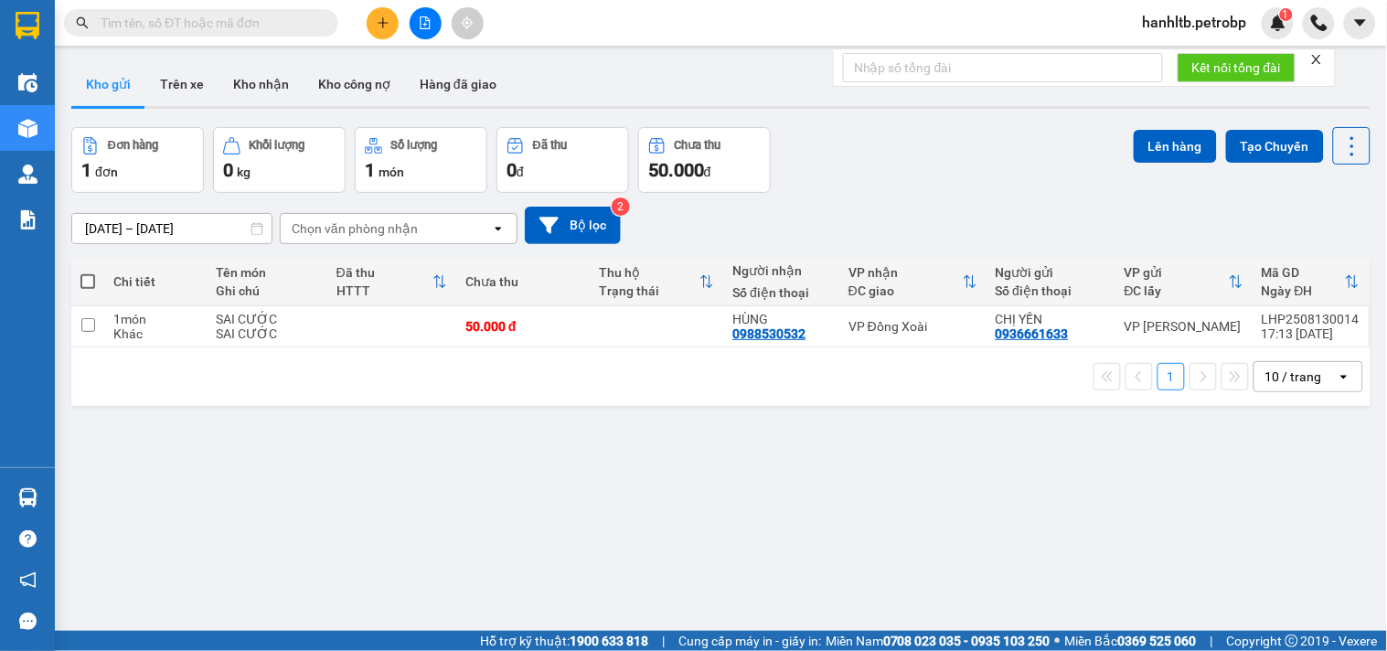
click at [1317, 59] on icon "close" at bounding box center [1316, 59] width 13 height 13
click at [928, 230] on div "[DATE] – [DATE] Press the down arrow key to interact with the calendar and sele…" at bounding box center [720, 225] width 1299 height 37
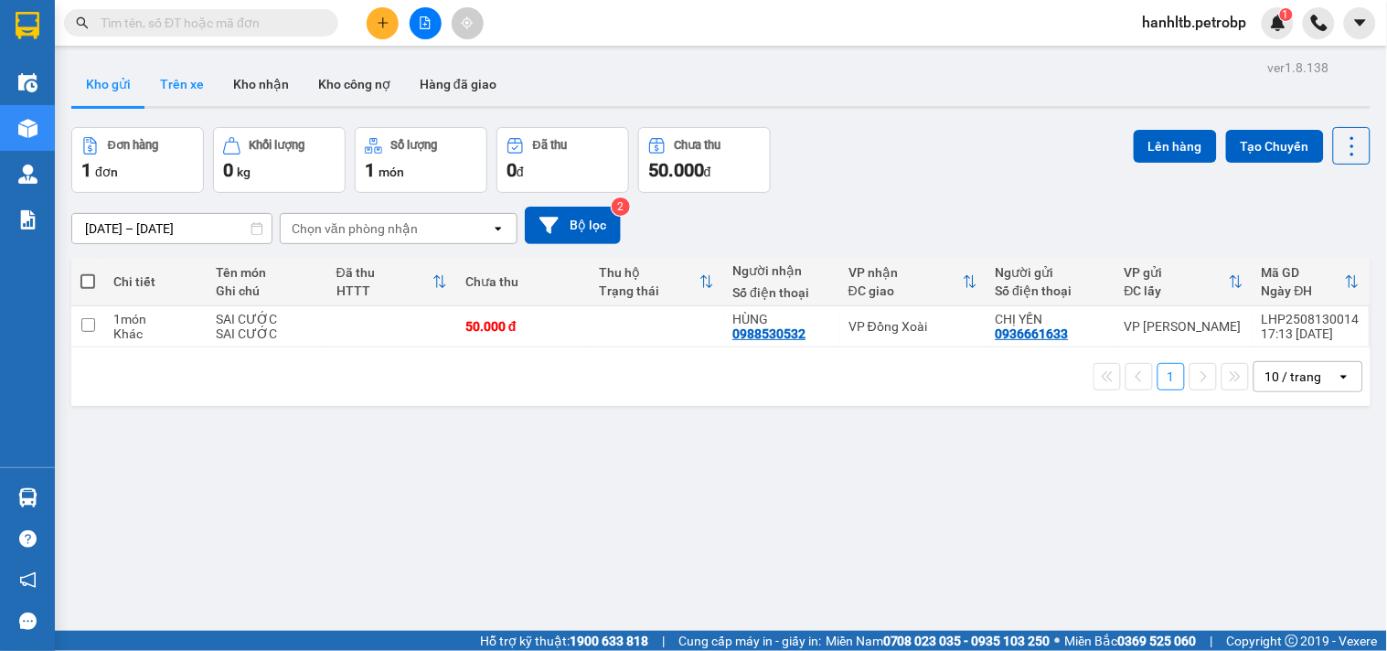
click at [183, 86] on button "Trên xe" at bounding box center [181, 84] width 73 height 44
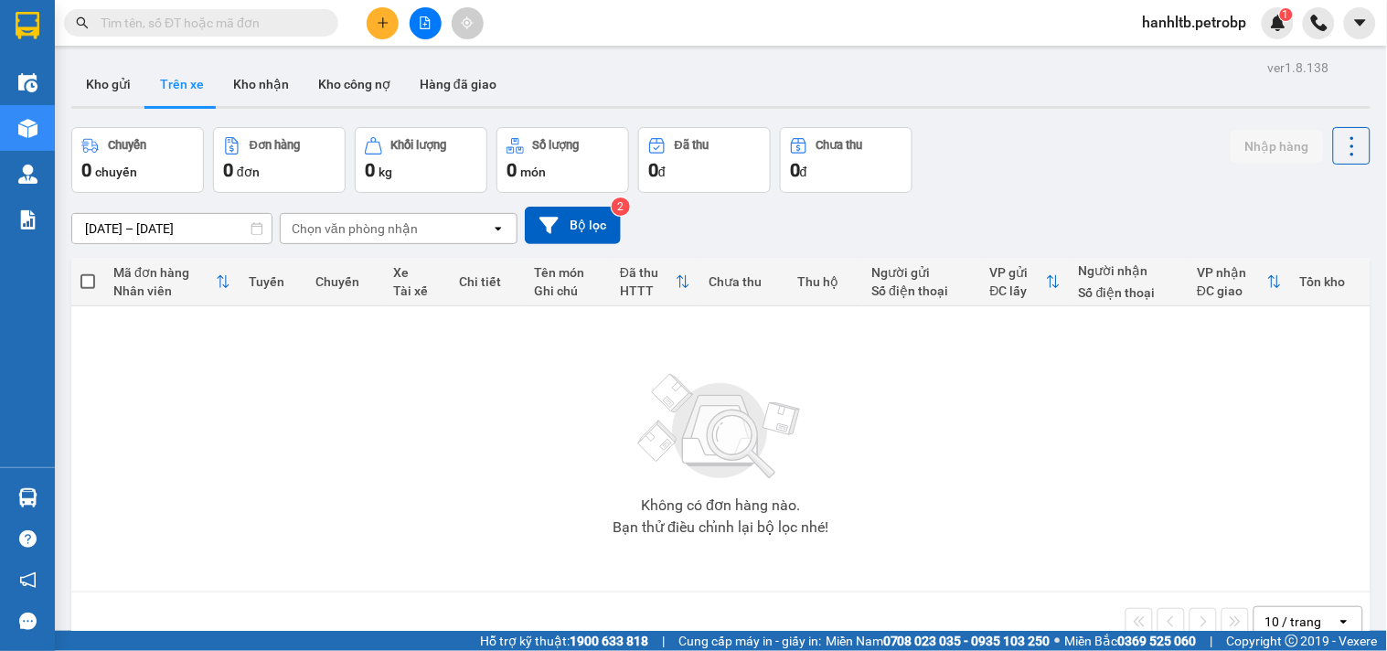
click at [152, 234] on input "[DATE] – [DATE]" at bounding box center [171, 228] width 199 height 29
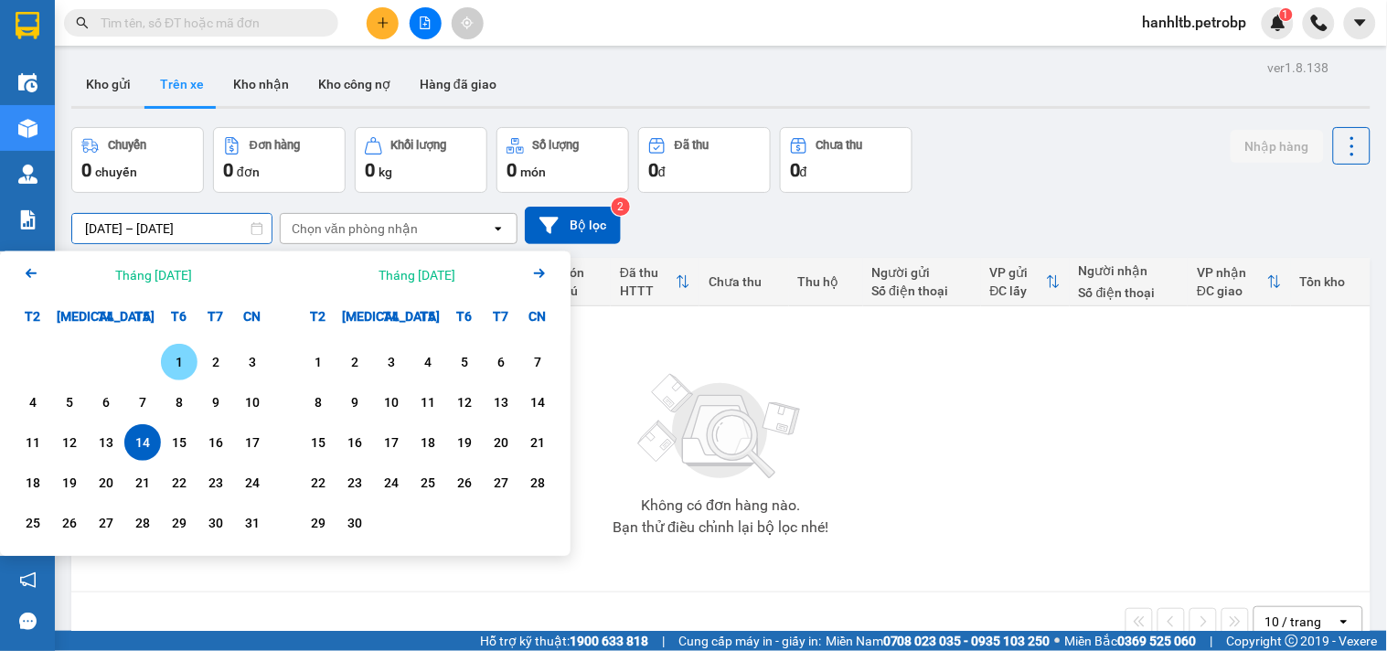
click at [174, 367] on div "1" at bounding box center [179, 362] width 26 height 22
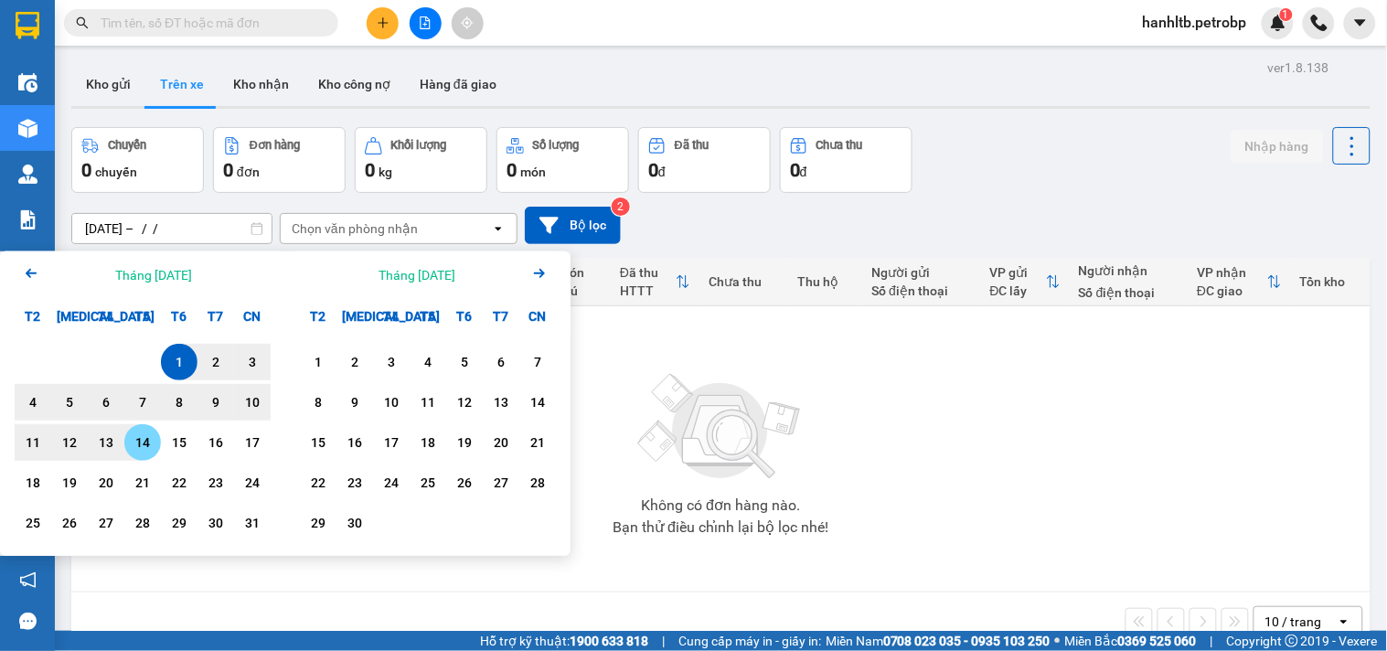
click at [126, 439] on div "14" at bounding box center [142, 442] width 37 height 37
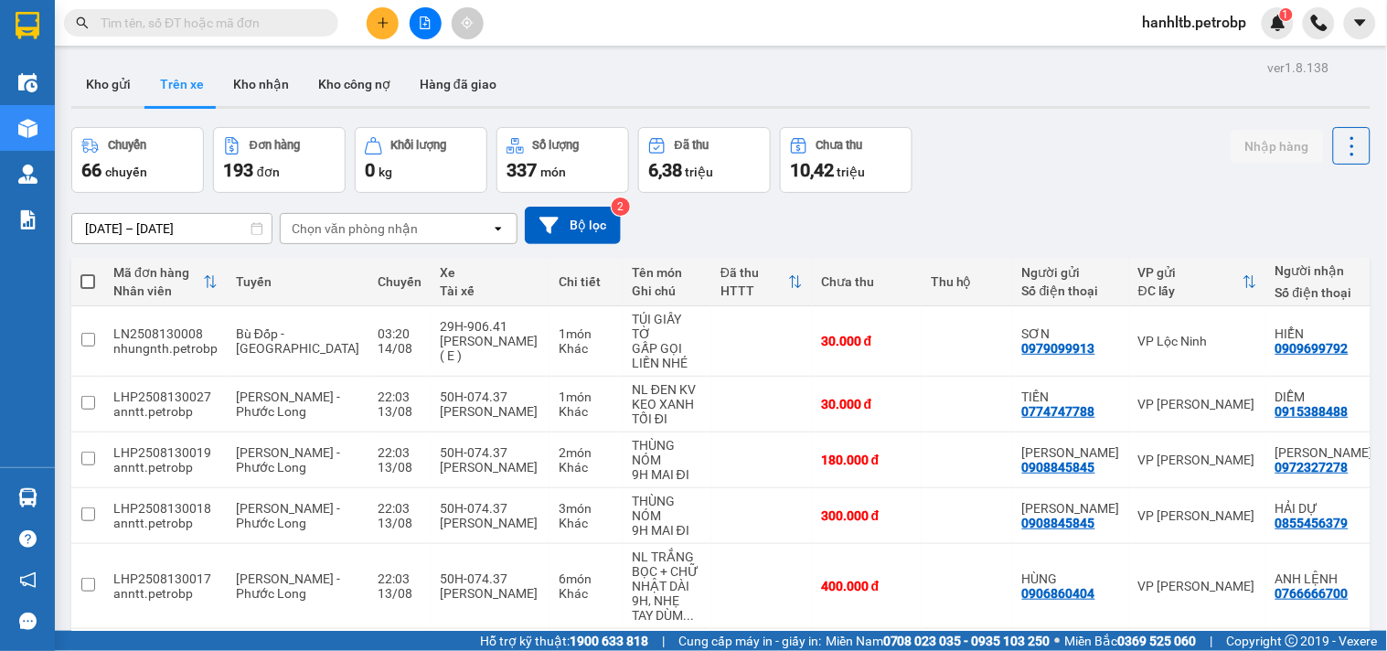
click at [340, 222] on div "Chọn văn phòng nhận" at bounding box center [355, 228] width 126 height 18
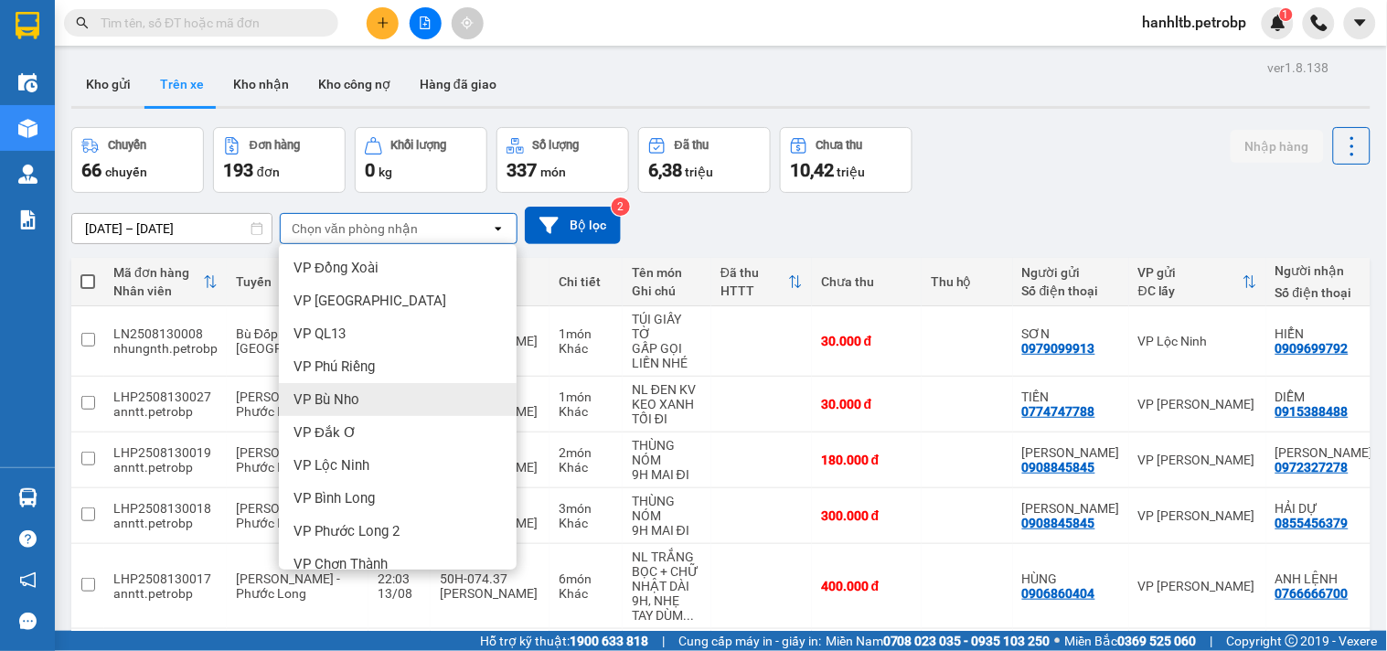
scroll to position [444, 0]
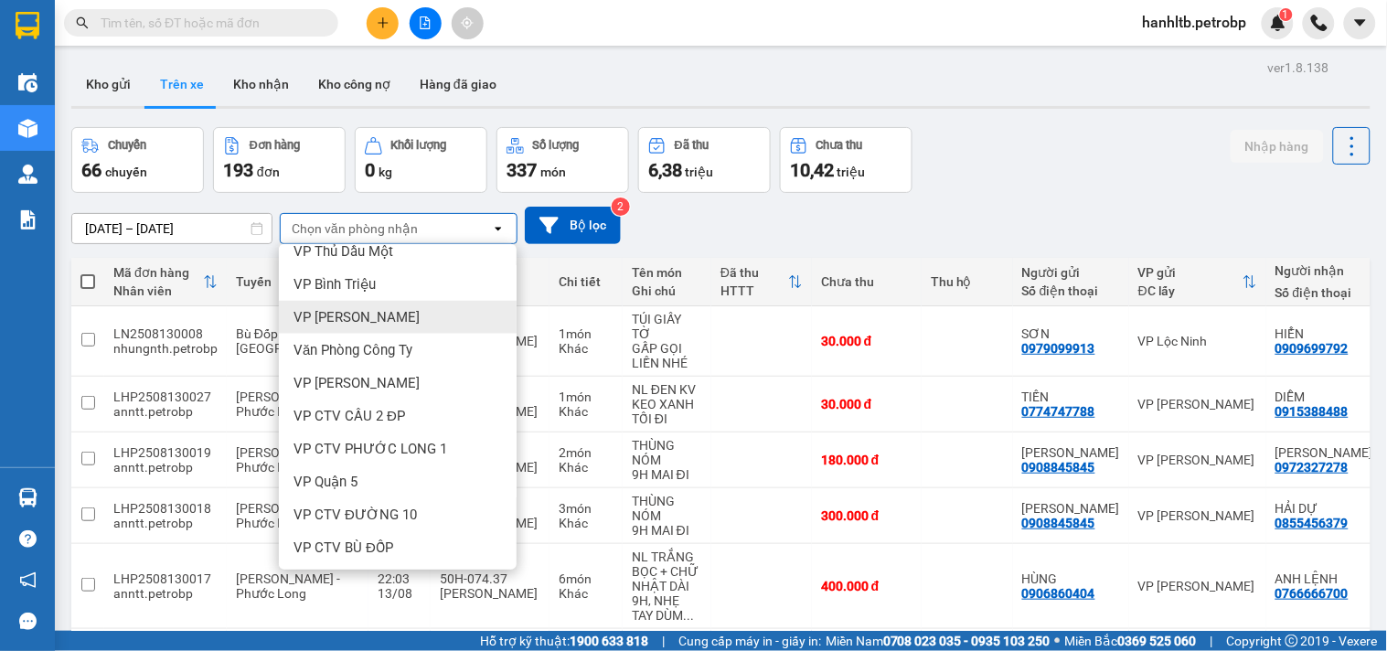
click at [397, 298] on div "VP Bình Triệu" at bounding box center [398, 284] width 238 height 33
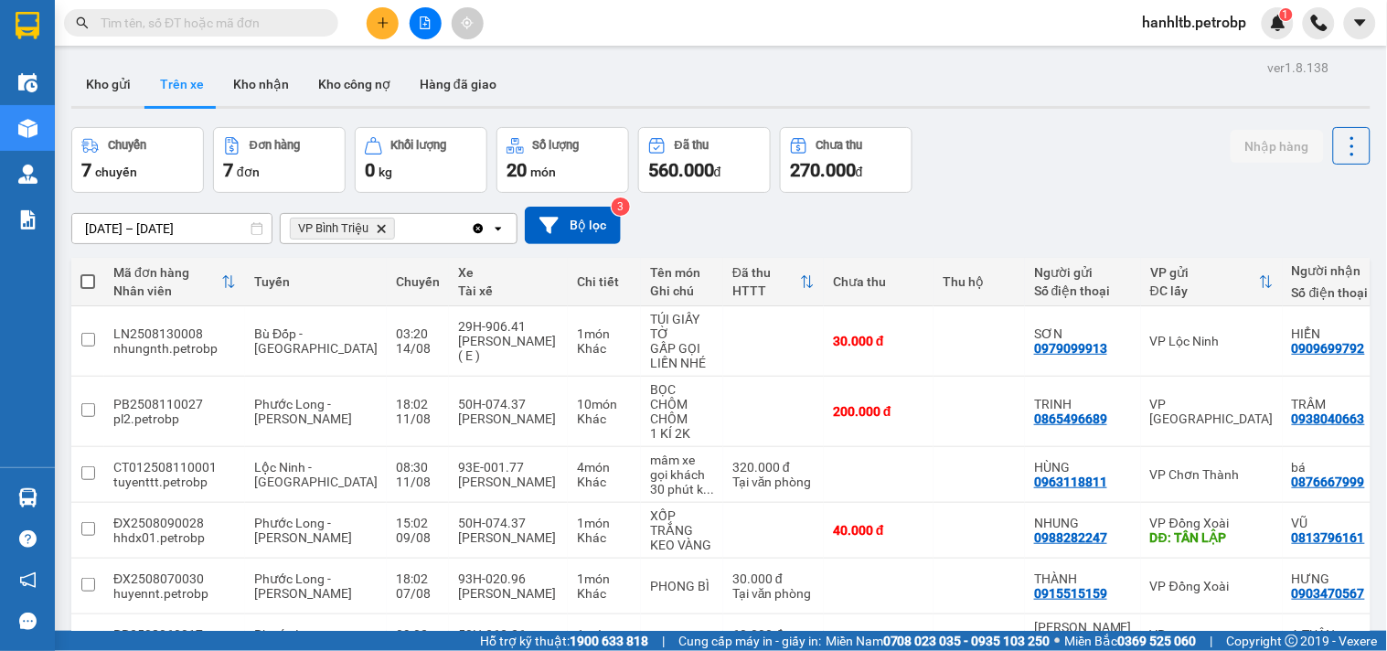
click at [379, 230] on icon "Delete" at bounding box center [381, 228] width 11 height 11
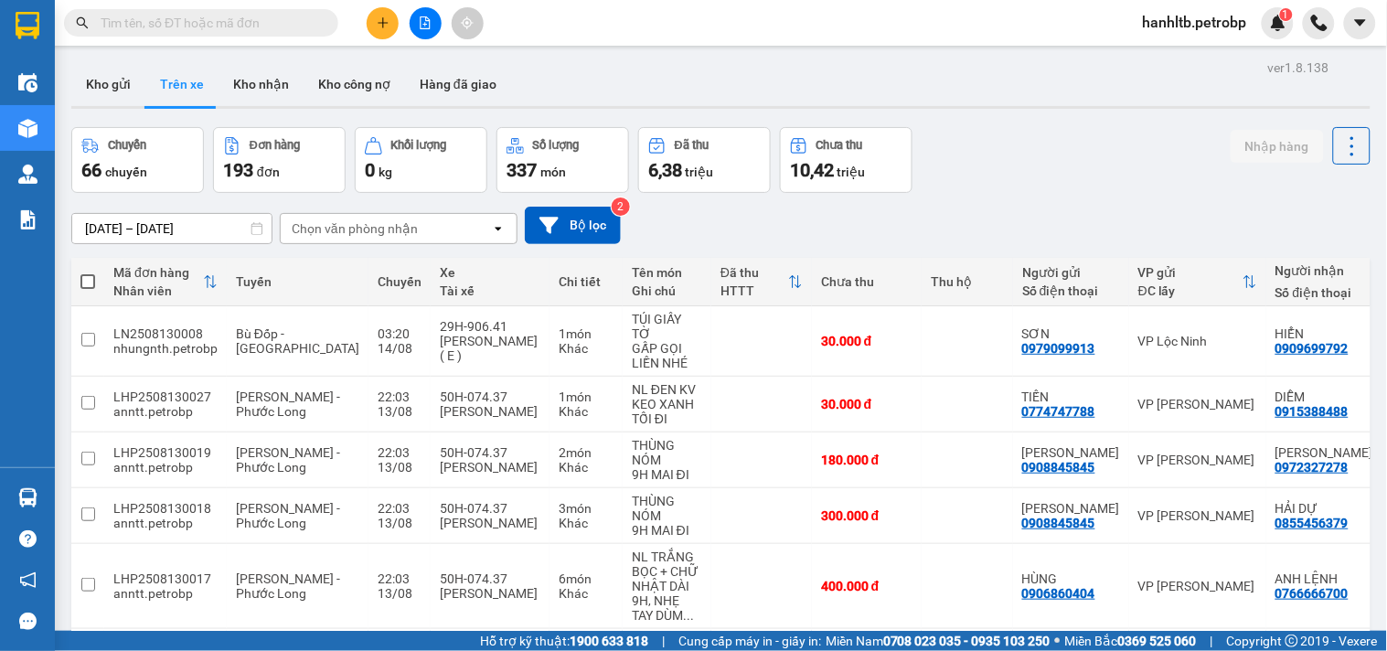
click at [379, 230] on div "Chọn văn phòng nhận" at bounding box center [355, 228] width 126 height 18
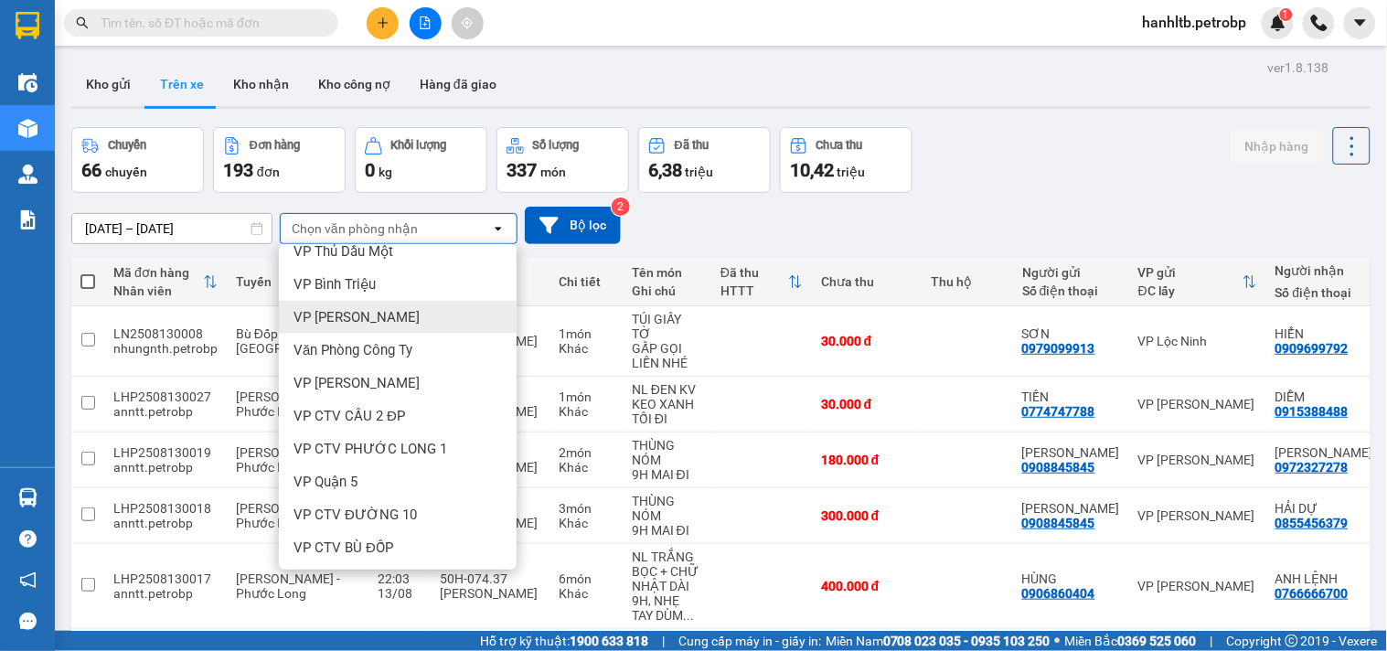
click at [386, 308] on span "VP Lê Hồng Phong" at bounding box center [357, 317] width 126 height 18
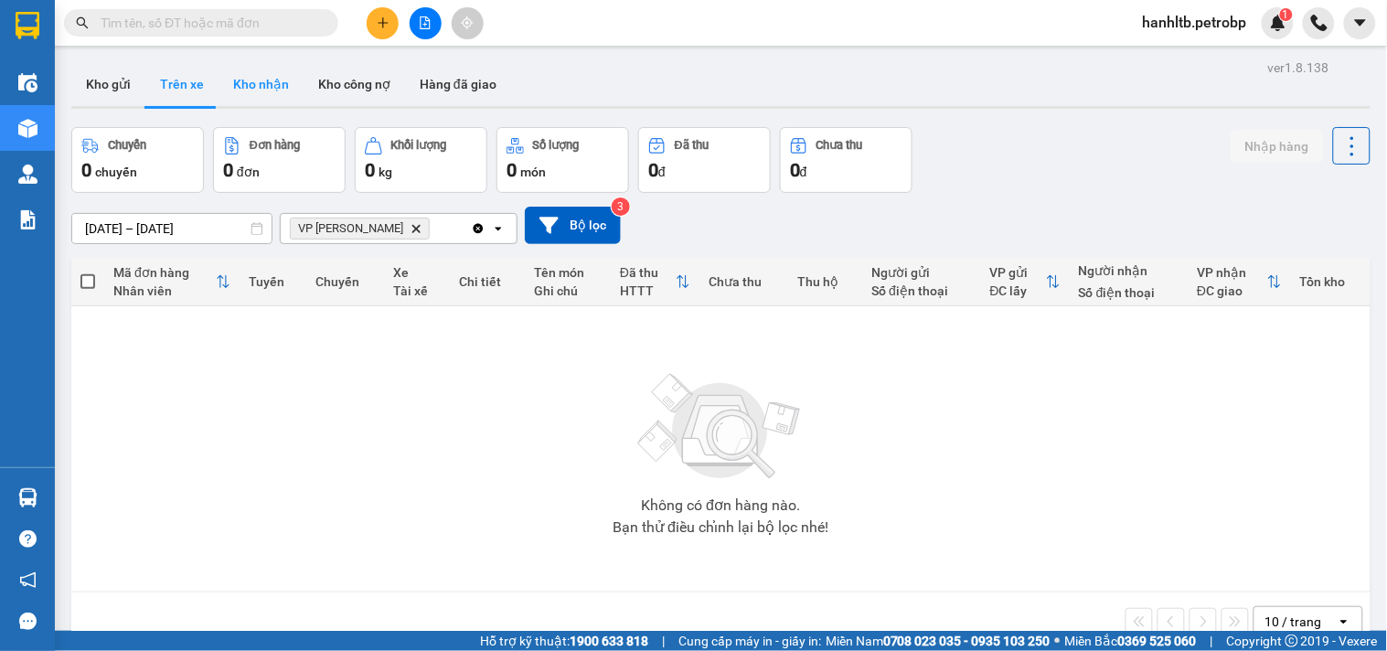
click at [268, 80] on button "Kho nhận" at bounding box center [261, 84] width 85 height 44
type input "12/08/2025 – 14/08/2025"
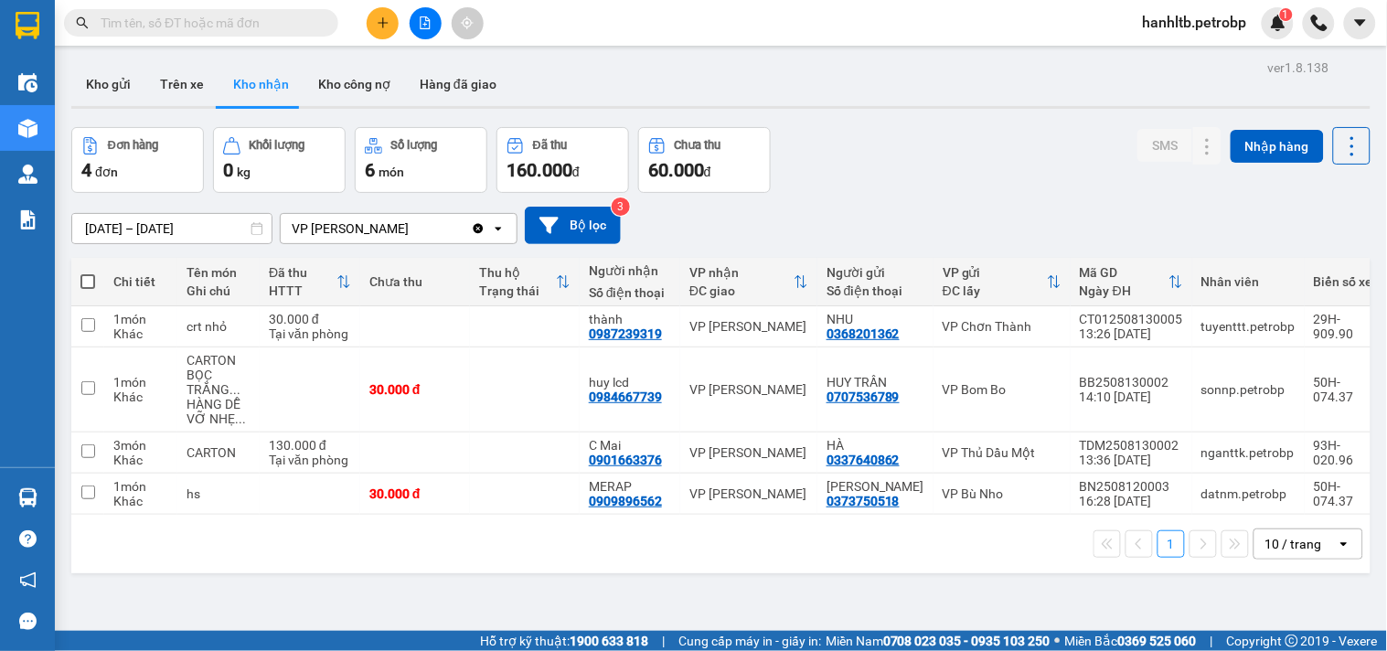
click at [938, 188] on div "Đơn hàng 4 đơn Khối lượng 0 kg Số lượng 6 món Đã thu 160.000 đ Chưa thu 60.000 …" at bounding box center [720, 160] width 1299 height 66
click at [876, 189] on div "Đơn hàng 4 đơn Khối lượng 0 kg Số lượng 6 món Đã thu 160.000 đ Chưa thu 60.000 …" at bounding box center [720, 160] width 1299 height 66
click at [900, 175] on div "Đơn hàng 4 đơn Khối lượng 0 kg Số lượng 6 món Đã thu 160.000 đ Chưa thu 60.000 …" at bounding box center [720, 160] width 1299 height 66
click at [936, 176] on div "Đơn hàng 4 đơn Khối lượng 0 kg Số lượng 6 món Đã thu 160.000 đ Chưa thu 60.000 …" at bounding box center [720, 160] width 1299 height 66
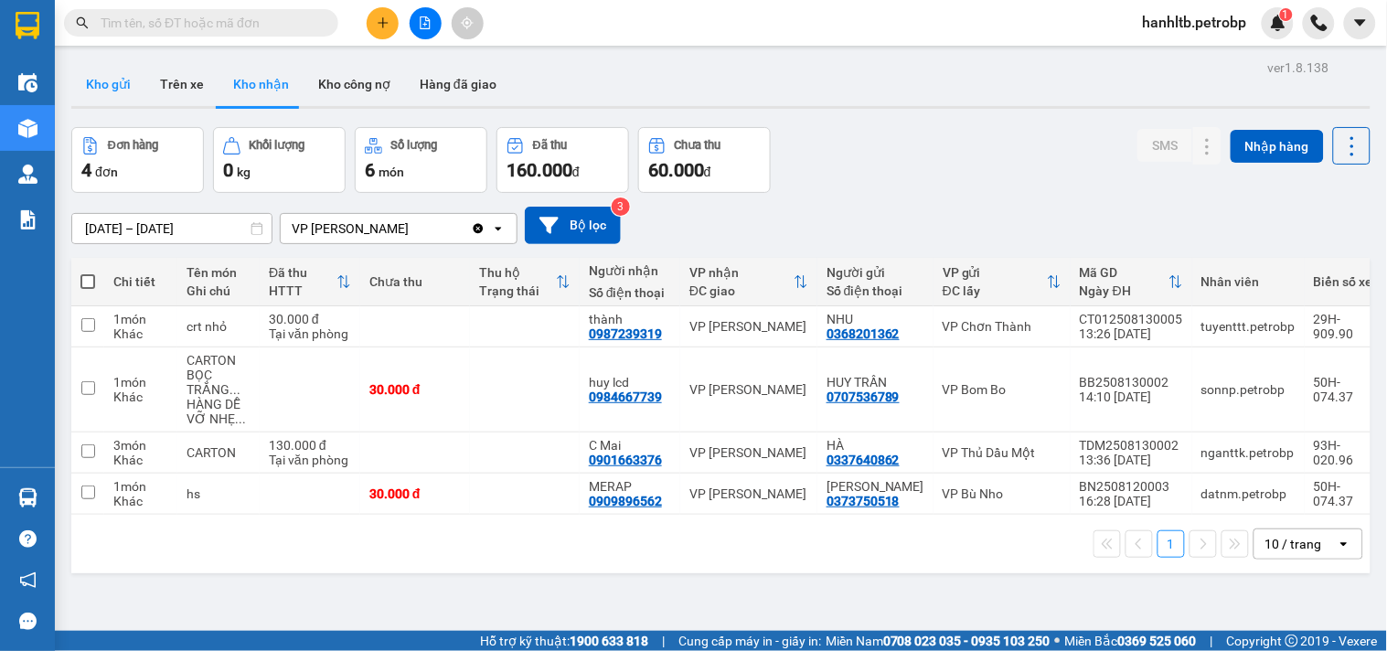
click at [128, 80] on button "Kho gửi" at bounding box center [108, 84] width 74 height 44
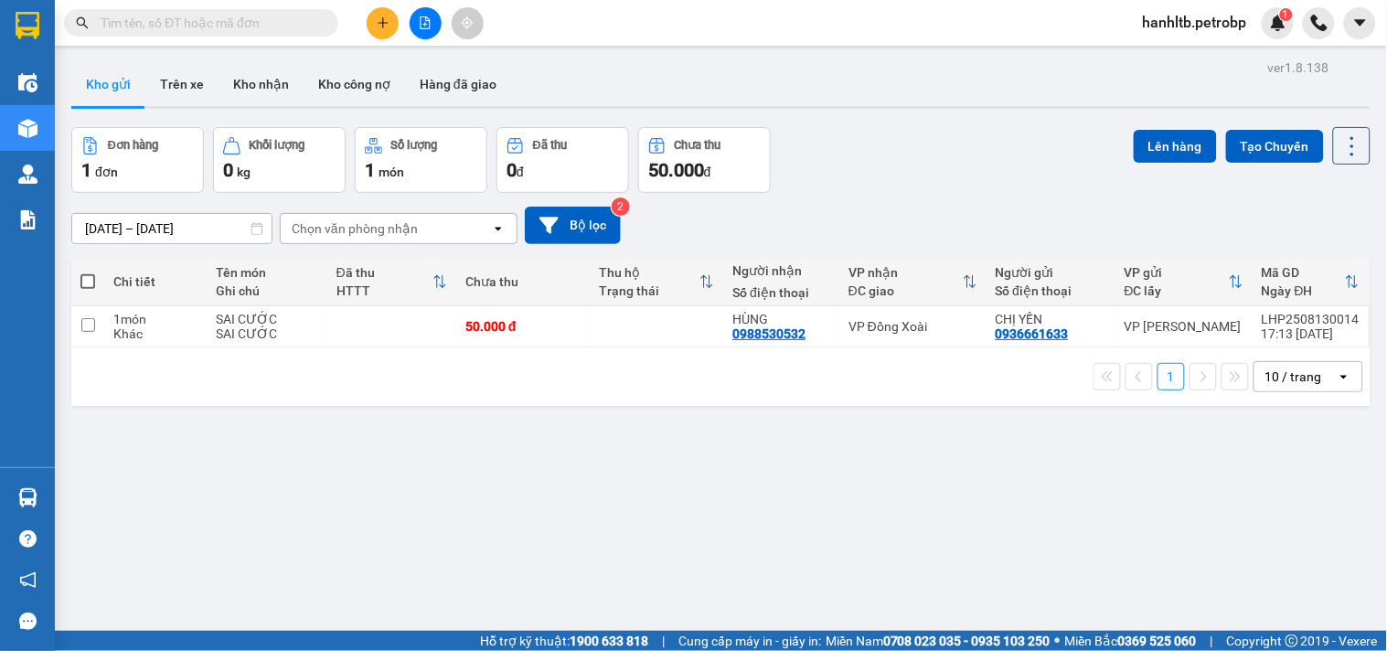
click at [887, 187] on div "Đơn hàng 1 đơn Khối lượng 0 kg Số lượng 1 món Đã thu 0 đ Chưa thu 50.000 đ Lên …" at bounding box center [720, 160] width 1299 height 66
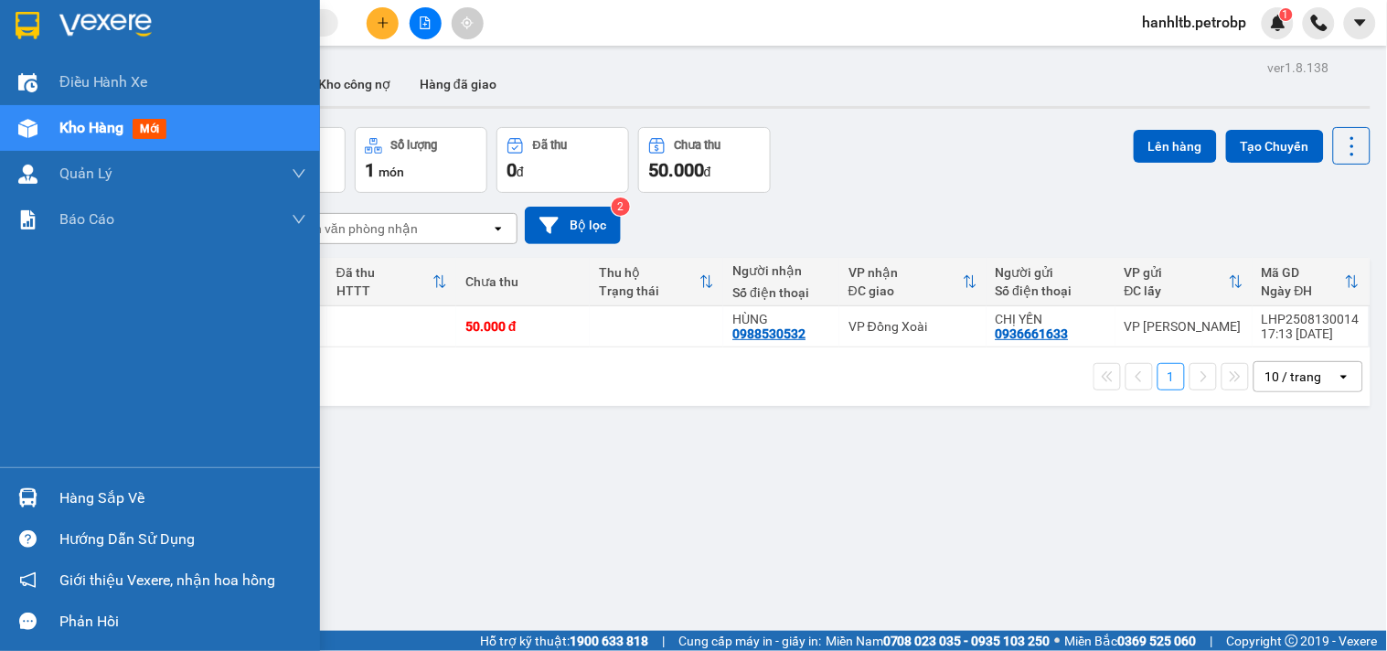
click at [141, 496] on div "Hàng sắp về" at bounding box center [182, 498] width 247 height 27
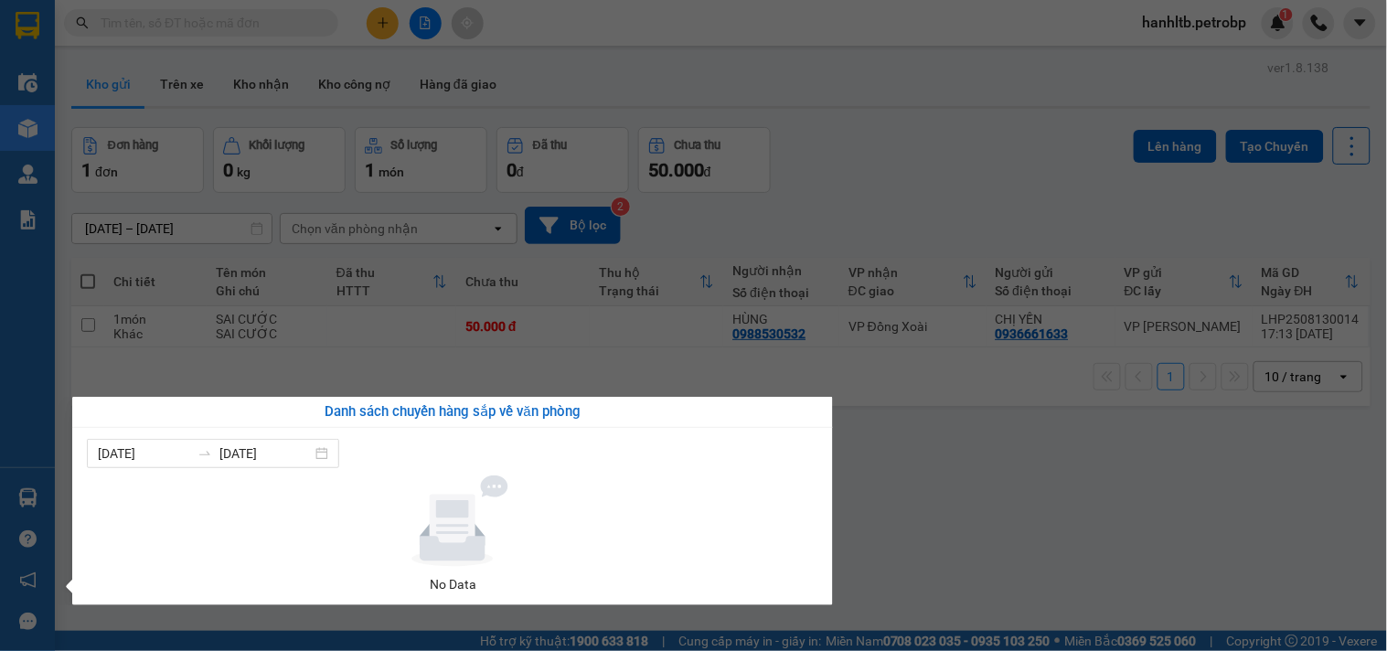
click at [1031, 471] on section "Kết quả tìm kiếm ( 0 ) Bộ lọc No Data hanhltb.petrobp 1 Điều hành xe Kho hàng m…" at bounding box center [693, 325] width 1387 height 651
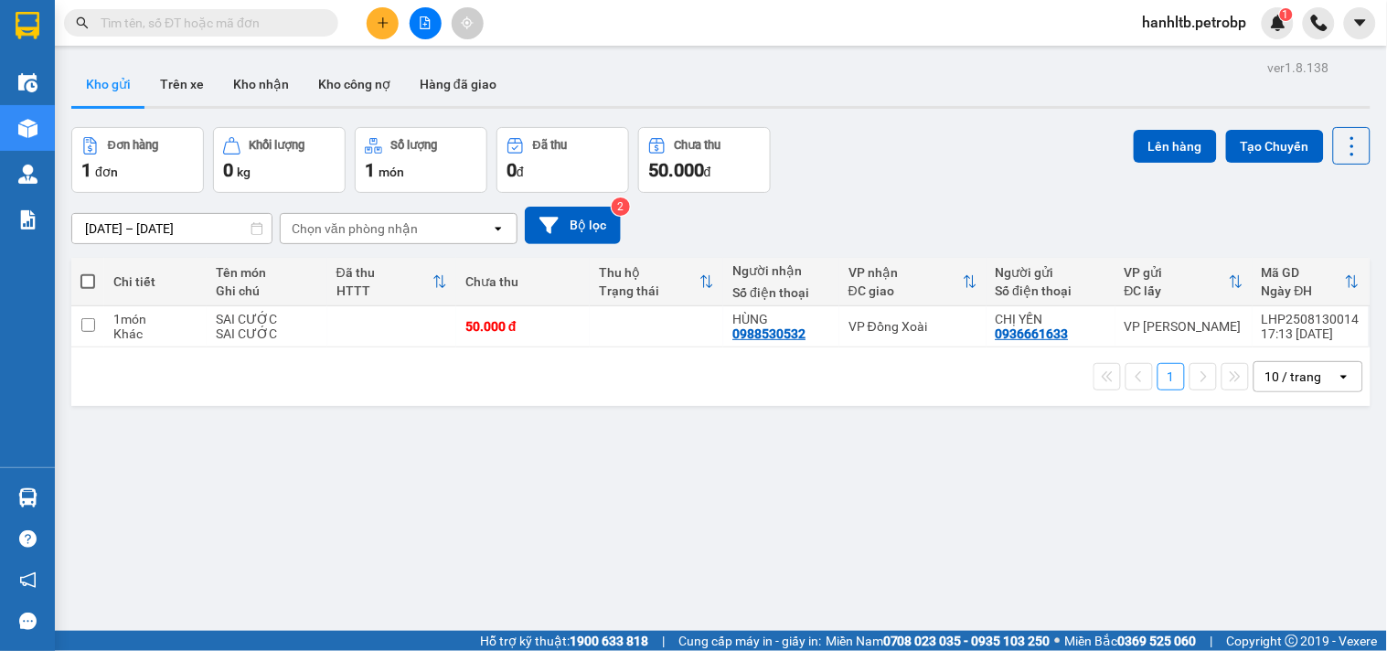
click at [832, 157] on div "Đơn hàng 1 đơn Khối lượng 0 kg Số lượng 1 món Đã thu 0 đ Chưa thu 50.000 đ Lên …" at bounding box center [720, 160] width 1299 height 66
click at [874, 219] on div "13/08/2025 – 14/08/2025 Press the down arrow key to interact with the calendar …" at bounding box center [720, 225] width 1299 height 37
click at [981, 189] on div "Đơn hàng 1 đơn Khối lượng 0 kg Số lượng 1 món Đã thu 0 đ Chưa thu 50.000 đ Lên …" at bounding box center [720, 160] width 1299 height 66
